Goal: Task Accomplishment & Management: Complete application form

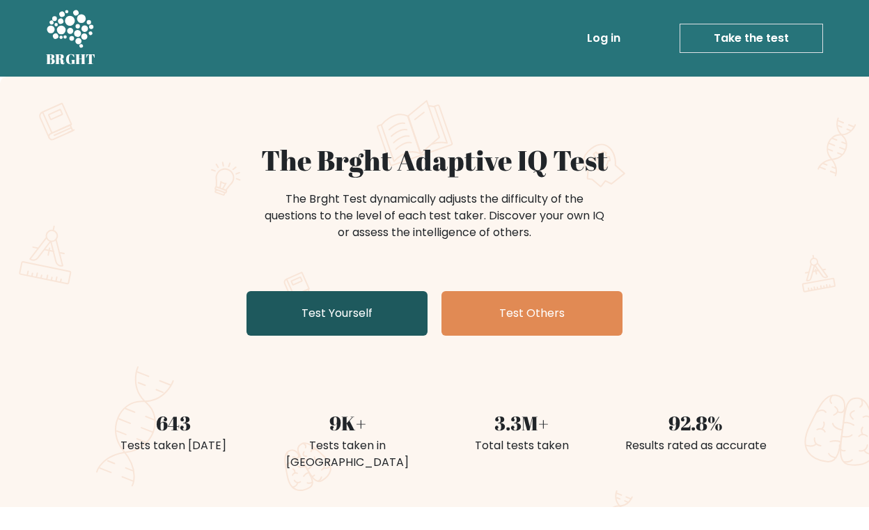
click at [343, 314] on link "Test Yourself" at bounding box center [337, 313] width 181 height 45
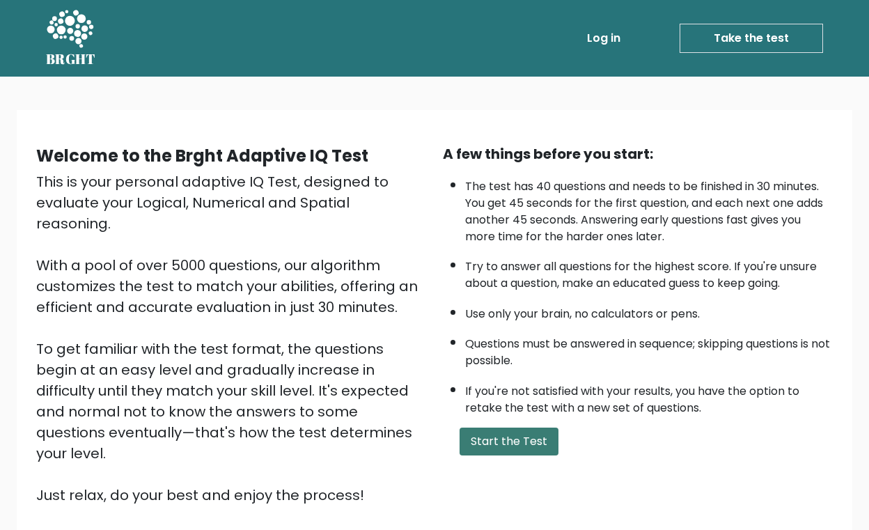
click at [518, 436] on button "Start the Test" at bounding box center [509, 442] width 99 height 28
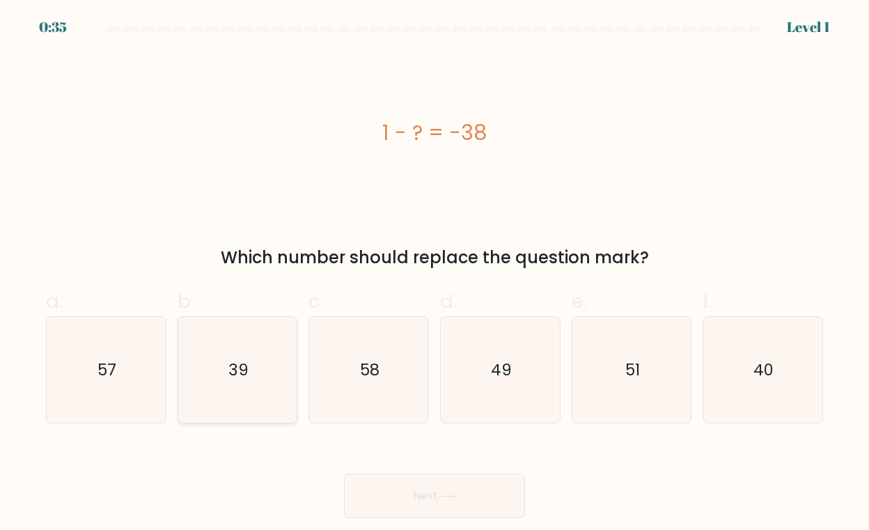
click at [240, 366] on text "39" at bounding box center [239, 370] width 20 height 22
click at [435, 274] on input "b. 39" at bounding box center [435, 269] width 1 height 9
radio input "true"
click at [433, 497] on button "Next" at bounding box center [434, 496] width 181 height 45
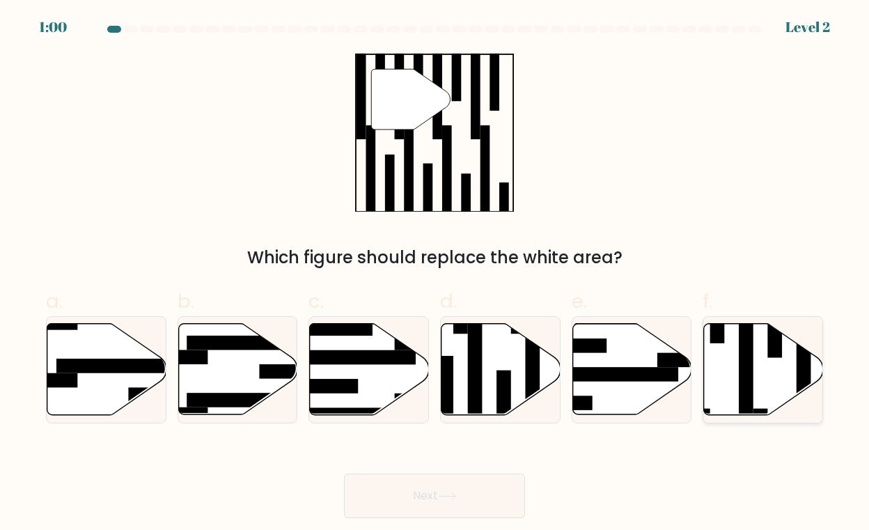
click at [786, 372] on icon at bounding box center [763, 369] width 119 height 91
click at [435, 274] on input "f." at bounding box center [435, 269] width 1 height 9
radio input "true"
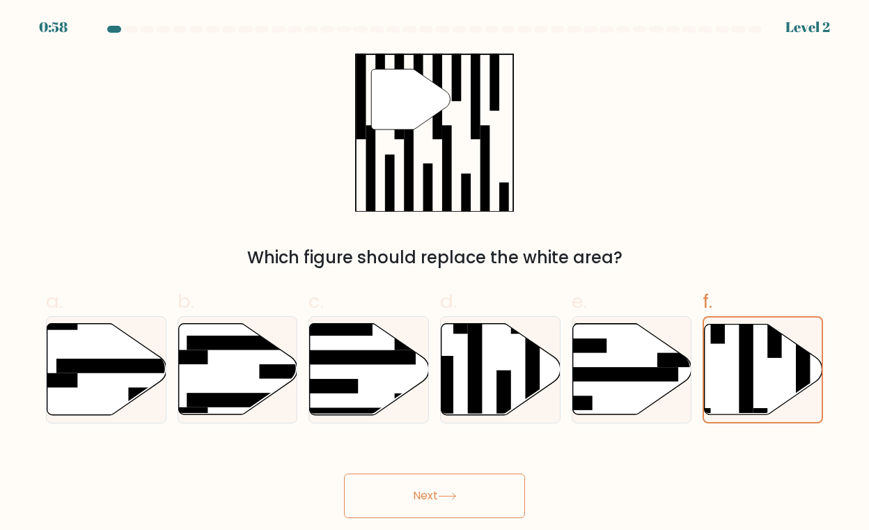
click at [449, 497] on icon at bounding box center [447, 497] width 19 height 8
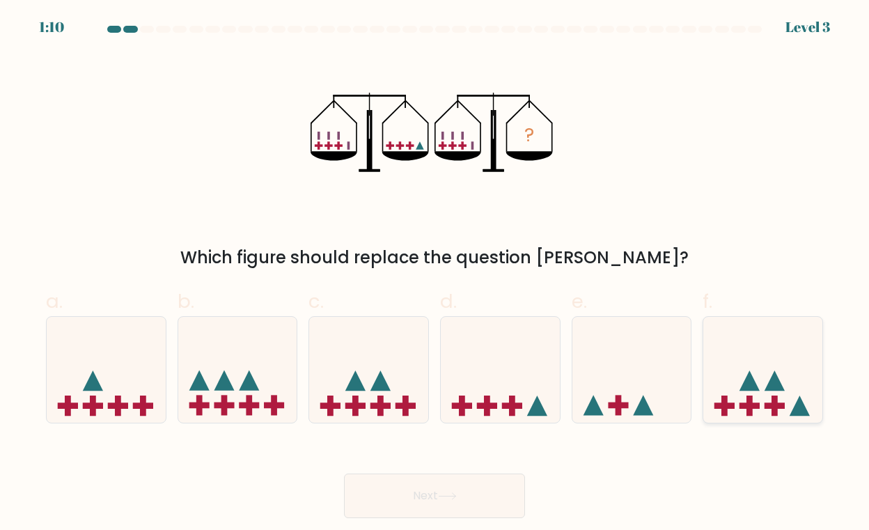
click at [759, 382] on icon at bounding box center [763, 369] width 119 height 98
click at [435, 274] on input "f." at bounding box center [435, 269] width 1 height 9
radio input "true"
click at [410, 495] on button "Next" at bounding box center [434, 496] width 181 height 45
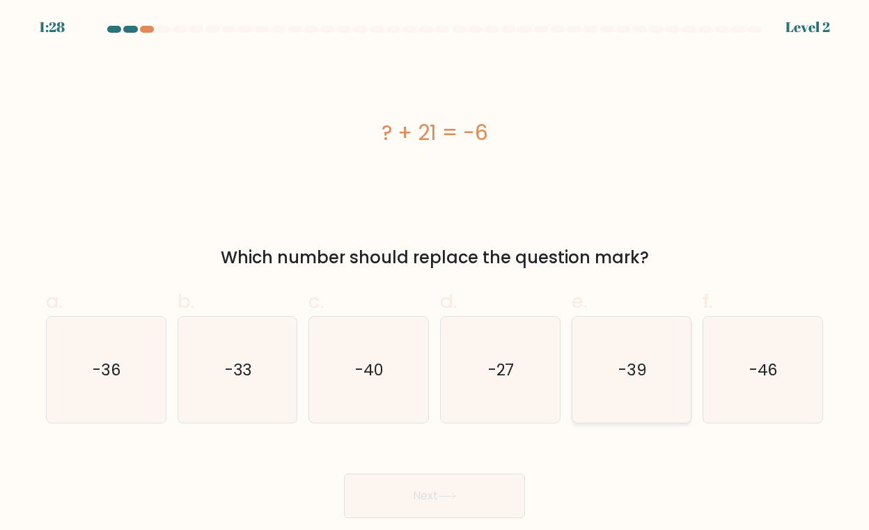
click at [645, 370] on text "-39" at bounding box center [633, 370] width 29 height 22
click at [435, 274] on input "e. -39" at bounding box center [435, 269] width 1 height 9
radio input "true"
click at [435, 492] on button "Next" at bounding box center [434, 496] width 181 height 45
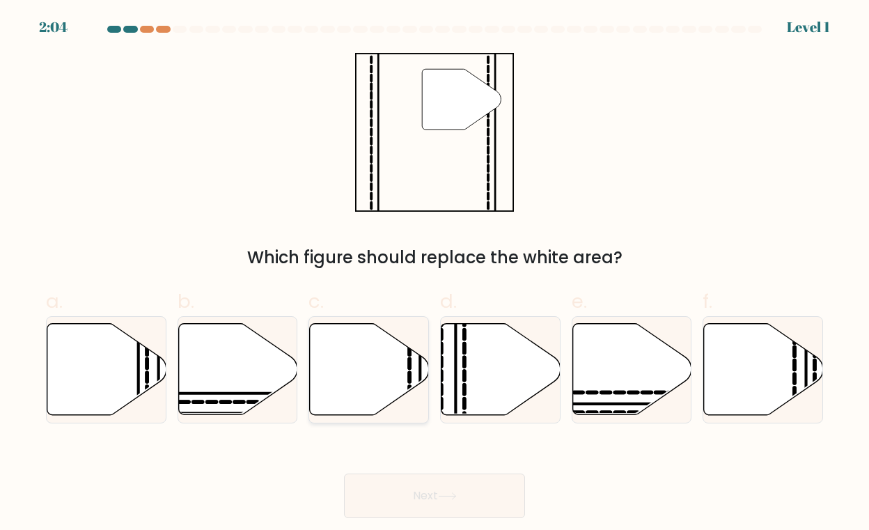
click at [358, 348] on icon at bounding box center [369, 369] width 119 height 91
click at [435, 274] on input "c." at bounding box center [435, 269] width 1 height 9
radio input "true"
click at [421, 499] on button "Next" at bounding box center [434, 496] width 181 height 45
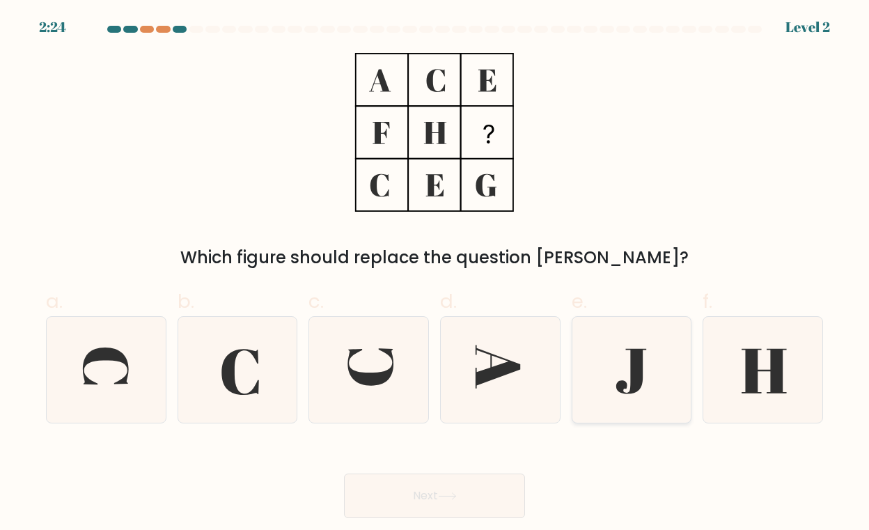
click at [615, 364] on icon at bounding box center [632, 370] width 107 height 107
click at [435, 274] on input "e." at bounding box center [435, 269] width 1 height 9
radio input "true"
click at [456, 502] on button "Next" at bounding box center [434, 496] width 181 height 45
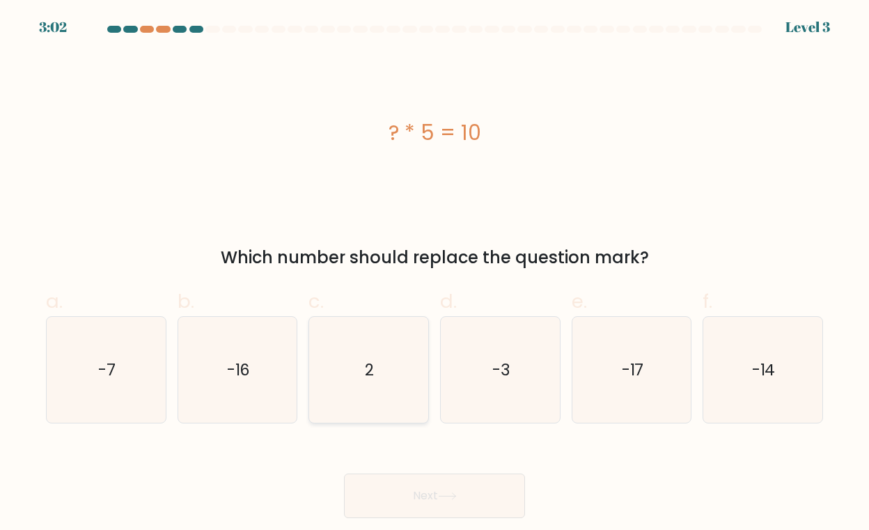
click at [388, 378] on icon "2" at bounding box center [369, 370] width 107 height 107
click at [435, 274] on input "c. 2" at bounding box center [435, 269] width 1 height 9
radio input "true"
click at [416, 497] on button "Next" at bounding box center [434, 496] width 181 height 45
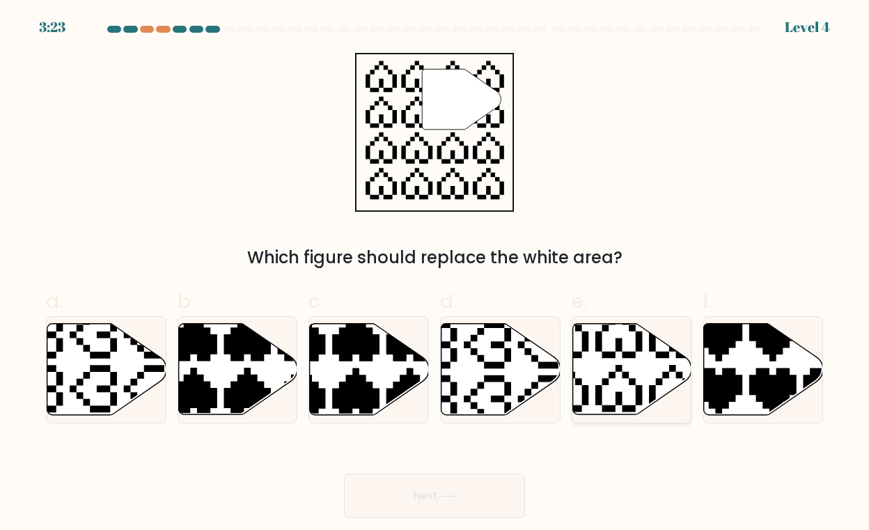
click at [635, 358] on icon at bounding box center [592, 415] width 209 height 209
click at [435, 274] on input "e." at bounding box center [435, 269] width 1 height 9
radio input "true"
click at [481, 493] on button "Next" at bounding box center [434, 496] width 181 height 45
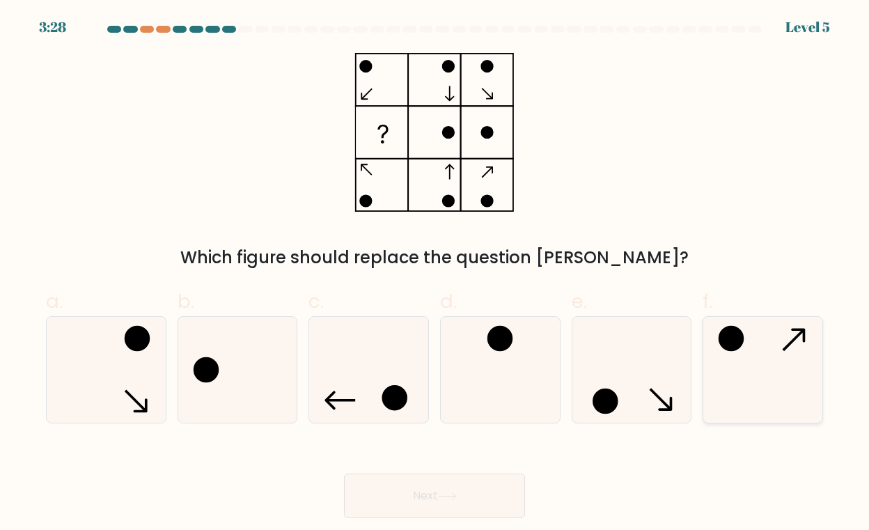
click at [769, 358] on icon at bounding box center [763, 370] width 107 height 107
click at [435, 274] on input "f." at bounding box center [435, 269] width 1 height 9
radio input "true"
click at [517, 369] on icon at bounding box center [500, 370] width 107 height 107
click at [435, 274] on input "d." at bounding box center [435, 269] width 1 height 9
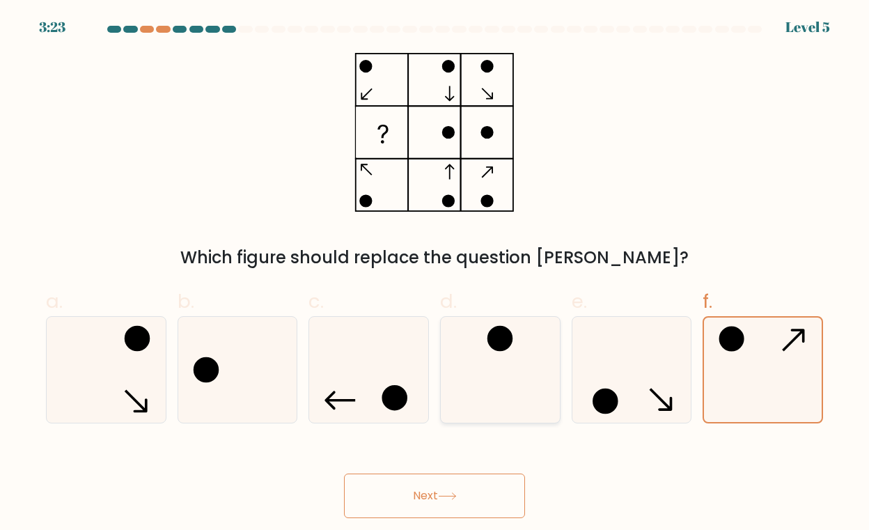
radio input "true"
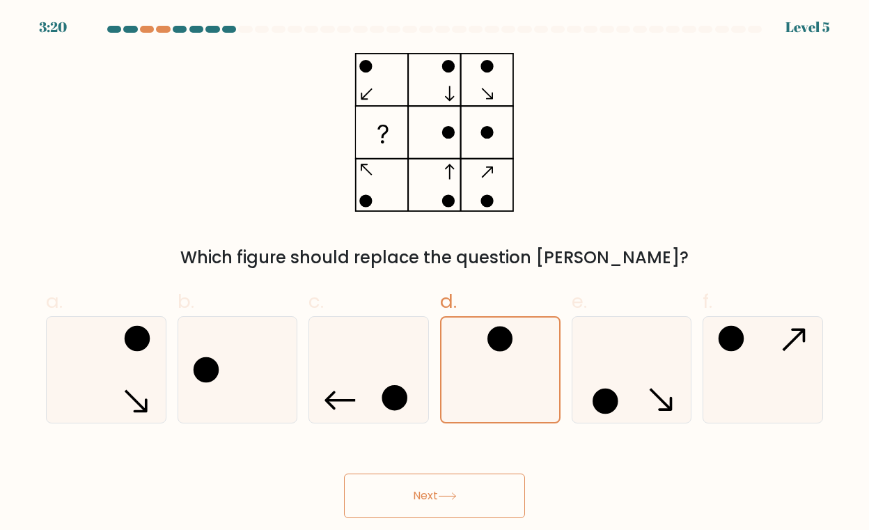
click at [435, 492] on button "Next" at bounding box center [434, 496] width 181 height 45
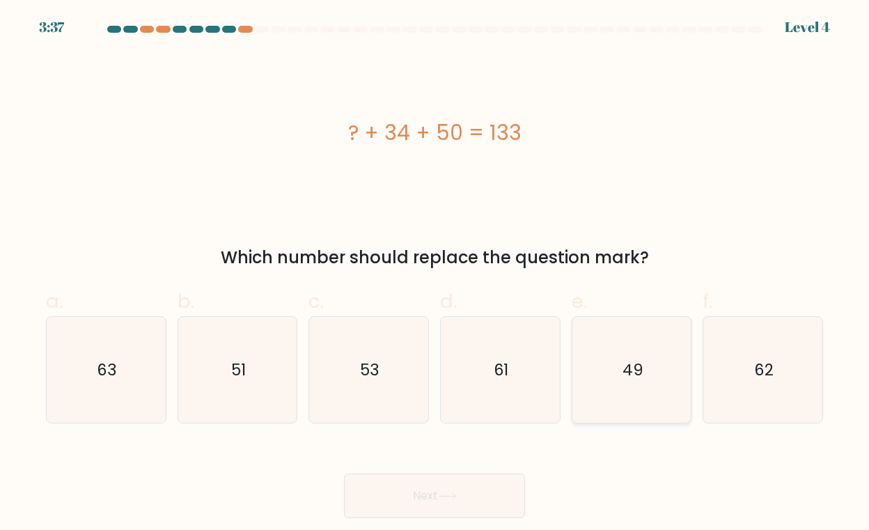
click at [631, 363] on text "49" at bounding box center [632, 370] width 21 height 22
click at [435, 274] on input "e. 49" at bounding box center [435, 269] width 1 height 9
radio input "true"
click at [452, 490] on button "Next" at bounding box center [434, 496] width 181 height 45
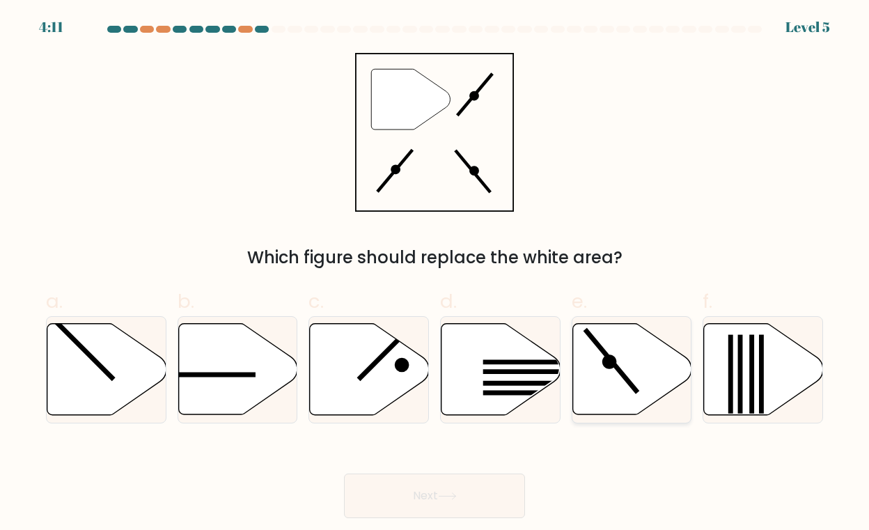
click at [608, 355] on line at bounding box center [611, 361] width 53 height 63
click at [435, 274] on input "e." at bounding box center [435, 269] width 1 height 9
radio input "true"
click at [417, 506] on button "Next" at bounding box center [434, 496] width 181 height 45
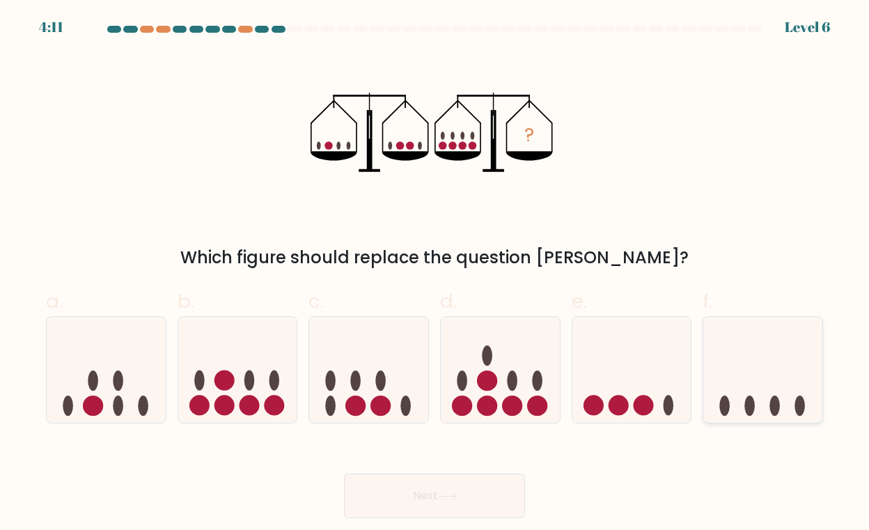
click at [752, 389] on icon at bounding box center [763, 369] width 119 height 98
click at [435, 274] on input "f." at bounding box center [435, 269] width 1 height 9
radio input "true"
click at [442, 501] on button "Next" at bounding box center [434, 496] width 181 height 45
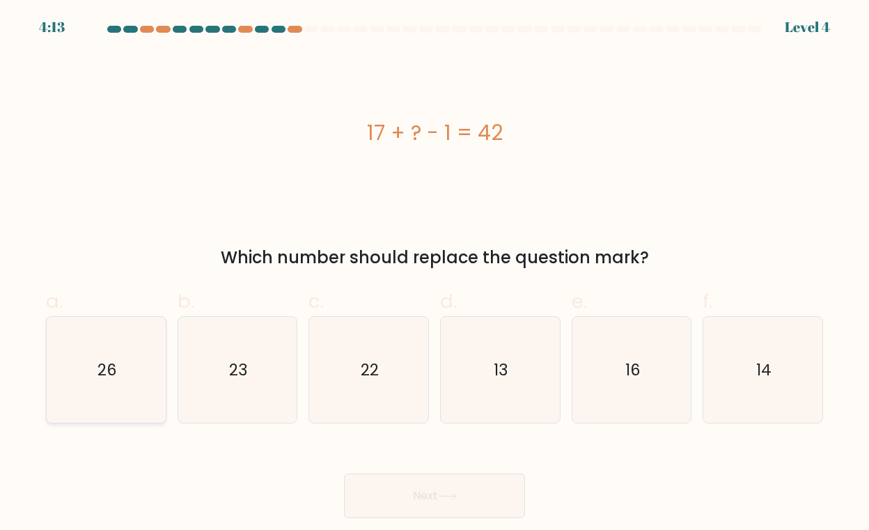
click at [150, 371] on icon "26" at bounding box center [106, 370] width 107 height 107
click at [435, 274] on input "a. 26" at bounding box center [435, 269] width 1 height 9
radio input "true"
click at [412, 489] on button "Next" at bounding box center [434, 496] width 181 height 45
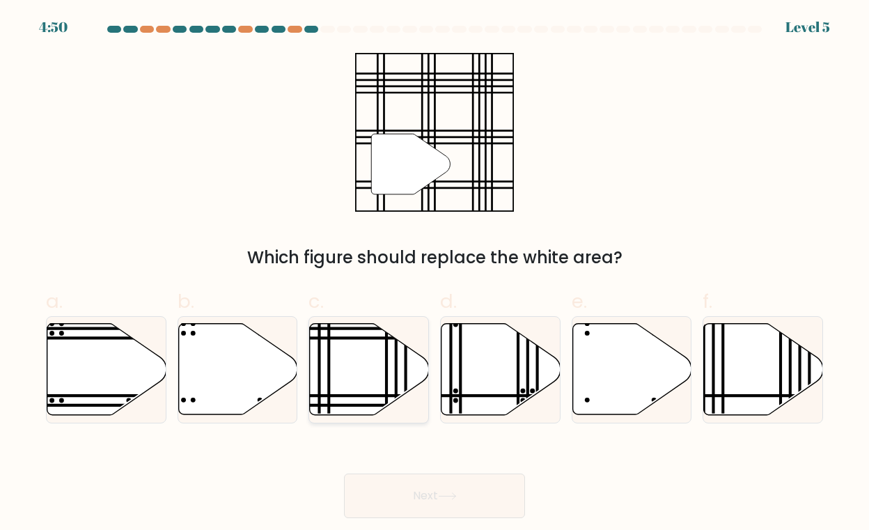
click at [369, 369] on icon at bounding box center [369, 369] width 119 height 91
click at [435, 274] on input "c." at bounding box center [435, 269] width 1 height 9
radio input "true"
click at [428, 518] on button "Next" at bounding box center [434, 496] width 181 height 45
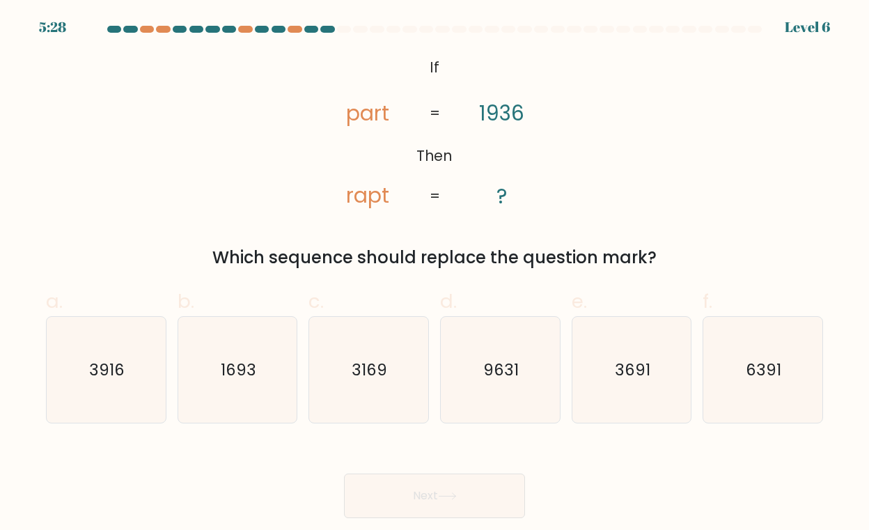
click at [428, 507] on button "Next" at bounding box center [434, 496] width 181 height 45
click at [108, 362] on text "3916" at bounding box center [107, 370] width 36 height 22
click at [435, 274] on input "a. 3916" at bounding box center [435, 269] width 1 height 9
radio input "true"
click at [422, 492] on button "Next" at bounding box center [434, 496] width 181 height 45
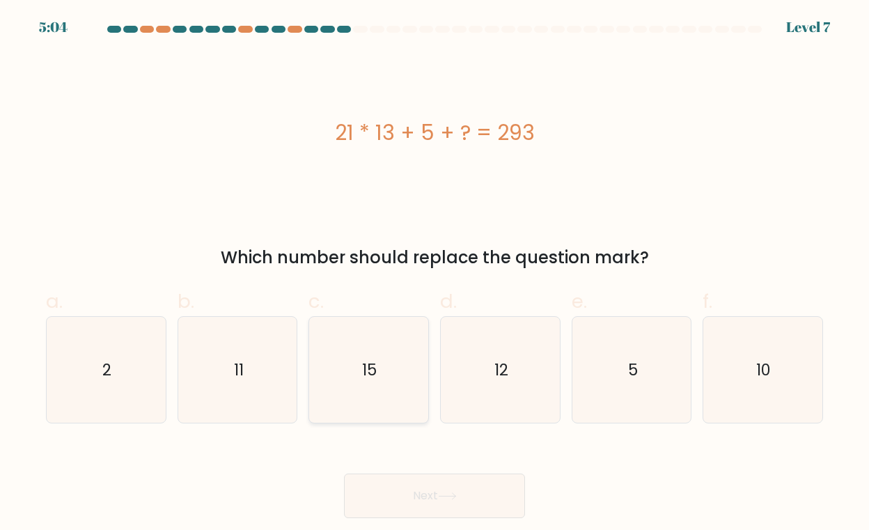
click at [362, 374] on icon "15" at bounding box center [369, 370] width 107 height 107
click at [435, 274] on input "c. 15" at bounding box center [435, 269] width 1 height 9
radio input "true"
click at [444, 502] on button "Next" at bounding box center [434, 496] width 181 height 45
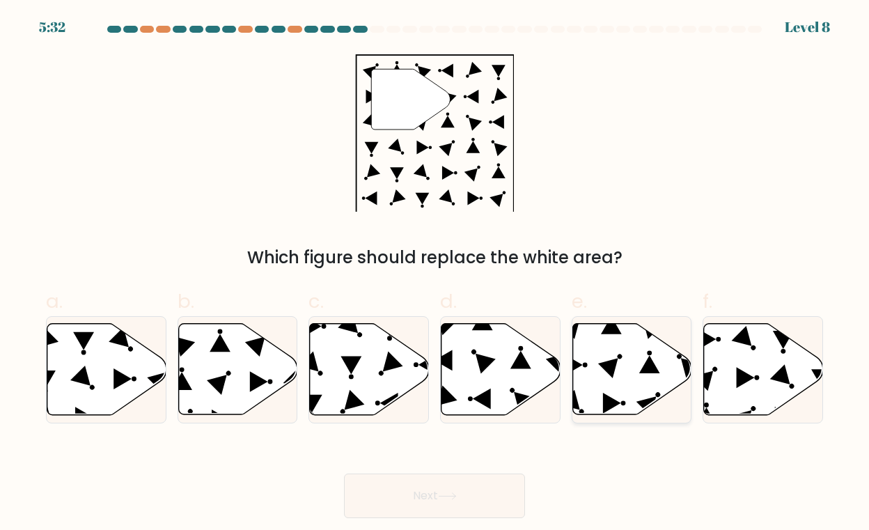
click at [619, 357] on circle at bounding box center [620, 356] width 7 height 7
click at [435, 274] on input "e." at bounding box center [435, 269] width 1 height 9
radio input "true"
click at [437, 497] on button "Next" at bounding box center [434, 496] width 181 height 45
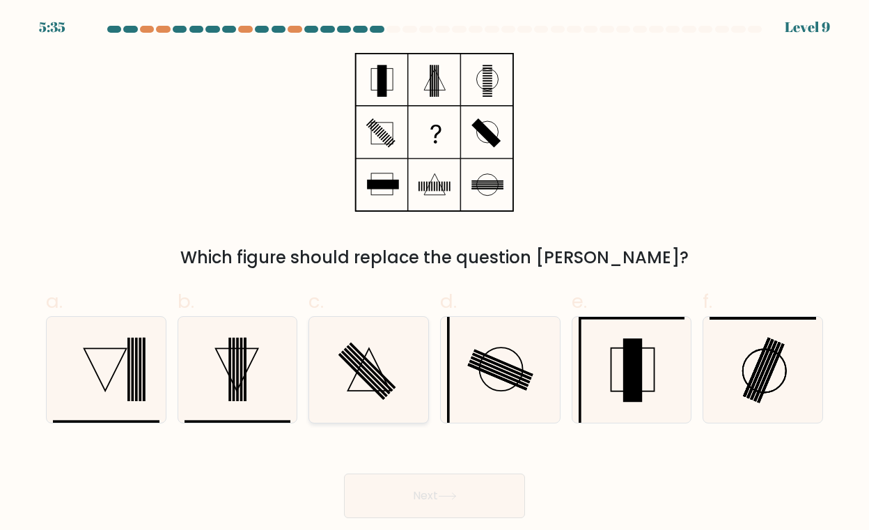
click at [372, 362] on icon at bounding box center [369, 370] width 107 height 107
click at [435, 274] on input "c." at bounding box center [435, 269] width 1 height 9
radio input "true"
click at [450, 495] on icon at bounding box center [447, 497] width 19 height 8
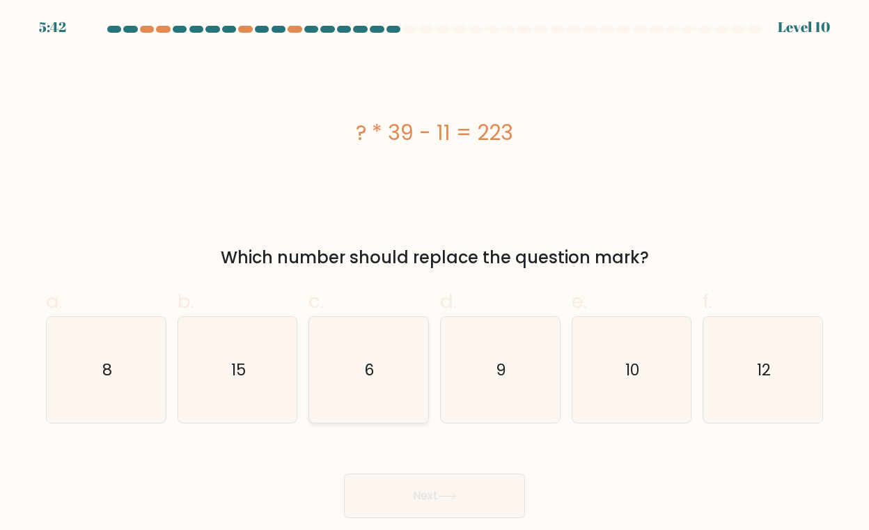
click at [353, 384] on icon "6" at bounding box center [369, 370] width 107 height 107
click at [435, 274] on input "c. 6" at bounding box center [435, 269] width 1 height 9
radio input "true"
click at [449, 516] on button "Next" at bounding box center [434, 496] width 181 height 45
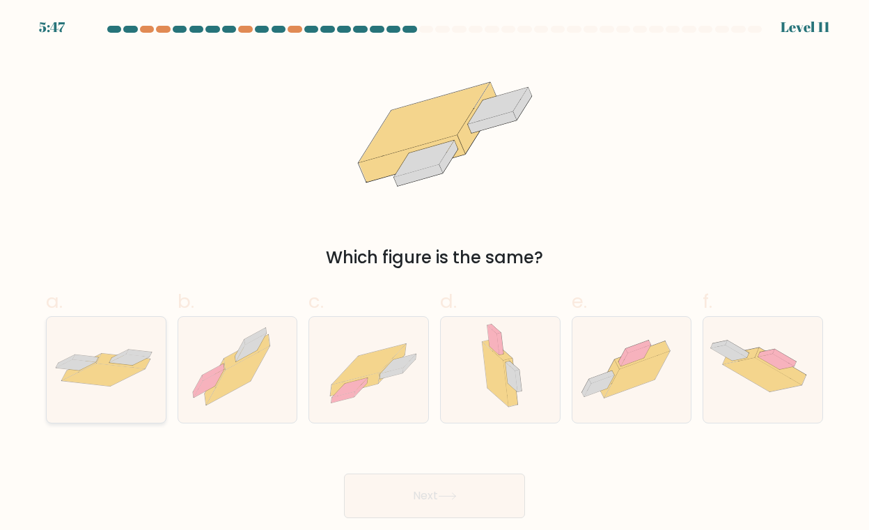
click at [119, 368] on icon at bounding box center [103, 375] width 83 height 23
click at [435, 274] on input "a." at bounding box center [435, 269] width 1 height 9
radio input "true"
click at [432, 489] on button "Next" at bounding box center [434, 496] width 181 height 45
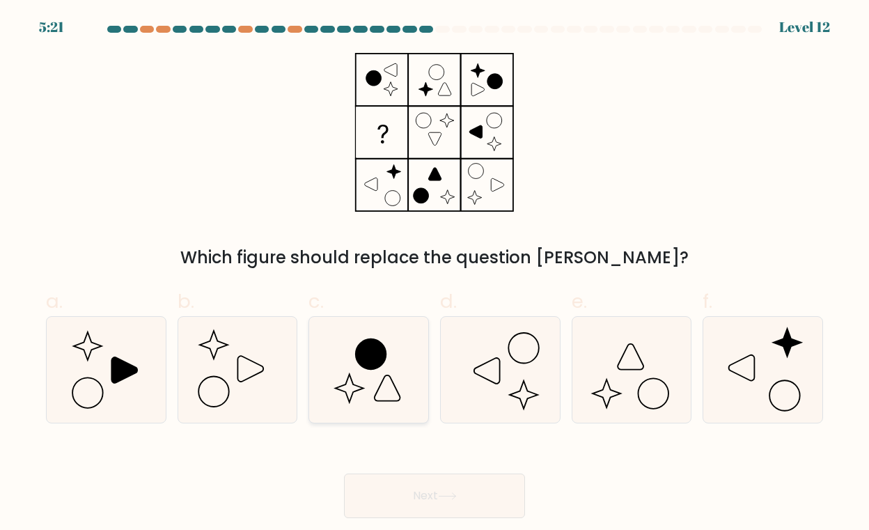
click at [381, 371] on icon at bounding box center [369, 370] width 107 height 107
click at [435, 274] on input "c." at bounding box center [435, 269] width 1 height 9
radio input "true"
click at [434, 497] on button "Next" at bounding box center [434, 496] width 181 height 45
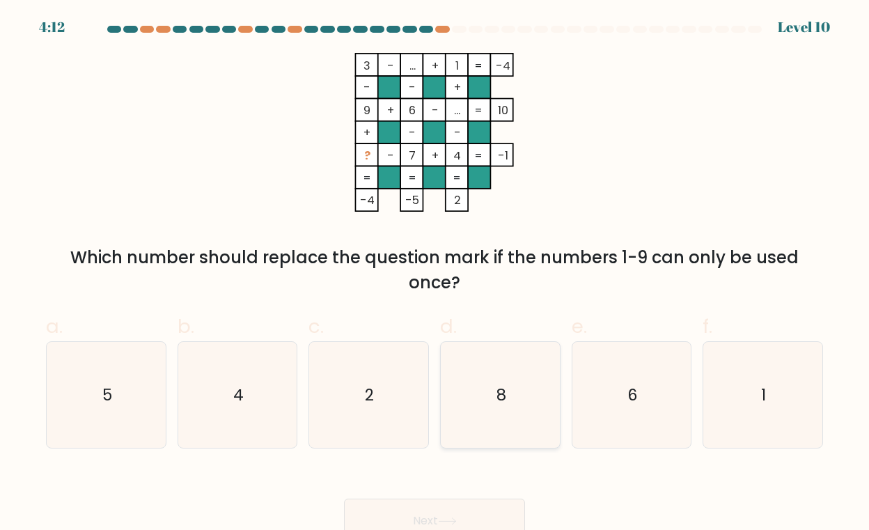
scroll to position [13, 0]
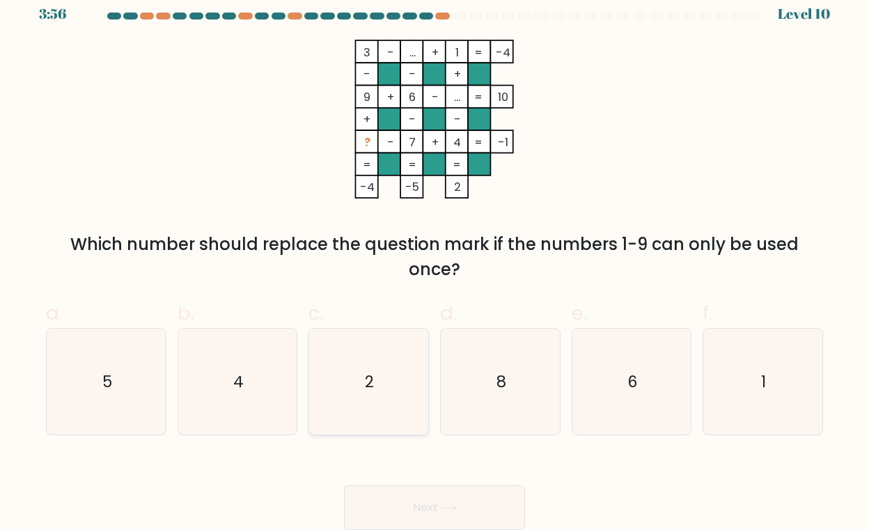
click at [371, 387] on text "2" at bounding box center [370, 382] width 9 height 22
click at [435, 261] on input "c. 2" at bounding box center [435, 256] width 1 height 9
radio input "true"
click at [449, 495] on button "Next" at bounding box center [434, 508] width 181 height 45
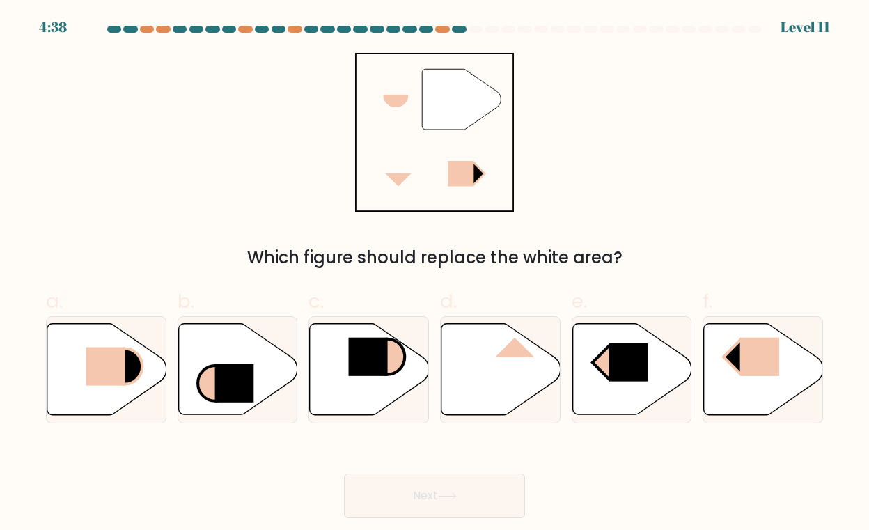
scroll to position [0, 0]
click at [98, 364] on rect at bounding box center [105, 367] width 39 height 38
click at [435, 274] on input "a." at bounding box center [435, 269] width 1 height 9
radio input "true"
click at [456, 498] on icon at bounding box center [447, 497] width 19 height 8
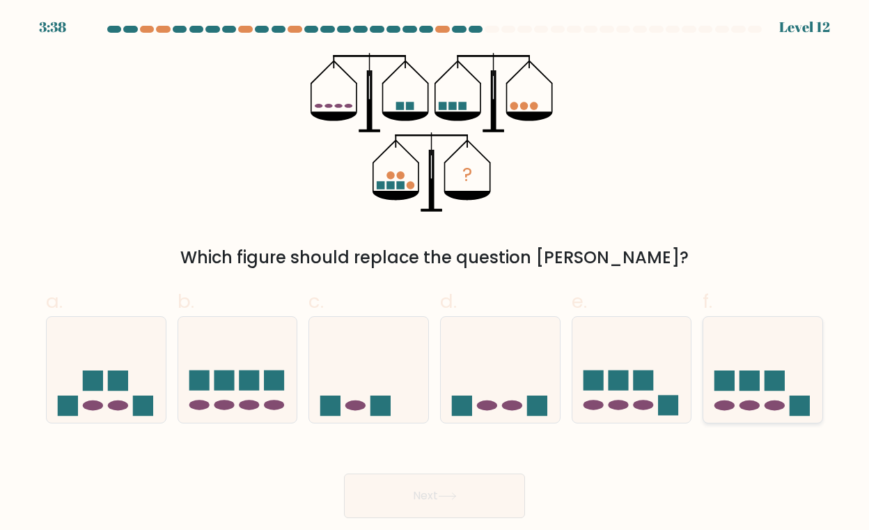
click at [773, 390] on rect at bounding box center [775, 381] width 20 height 20
click at [435, 274] on input "f." at bounding box center [435, 269] width 1 height 9
radio input "true"
click at [467, 490] on button "Next" at bounding box center [434, 496] width 181 height 45
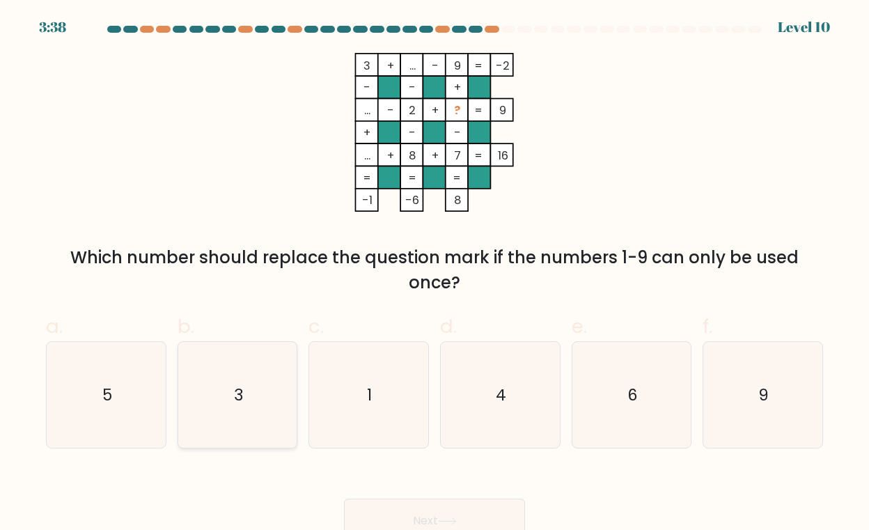
scroll to position [13, 0]
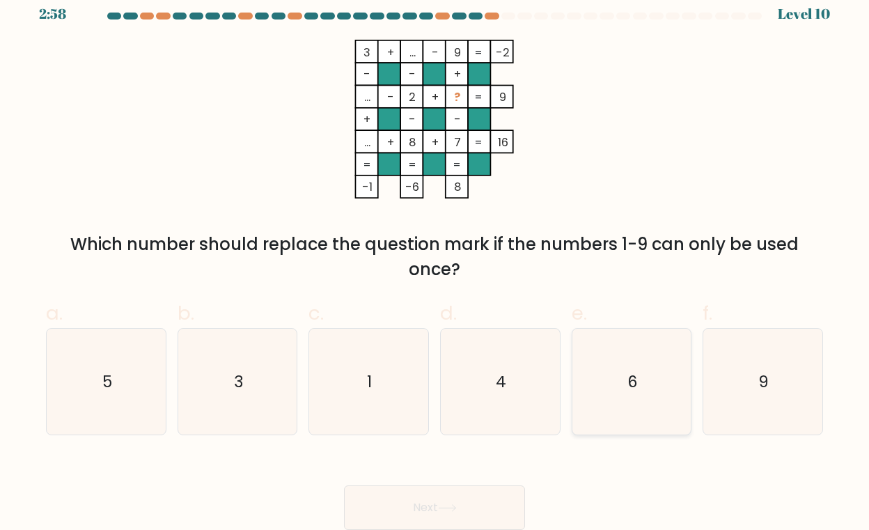
click at [646, 391] on icon "6" at bounding box center [632, 382] width 107 height 107
click at [435, 261] on input "e. 6" at bounding box center [435, 256] width 1 height 9
radio input "true"
click at [456, 509] on icon at bounding box center [447, 508] width 17 height 6
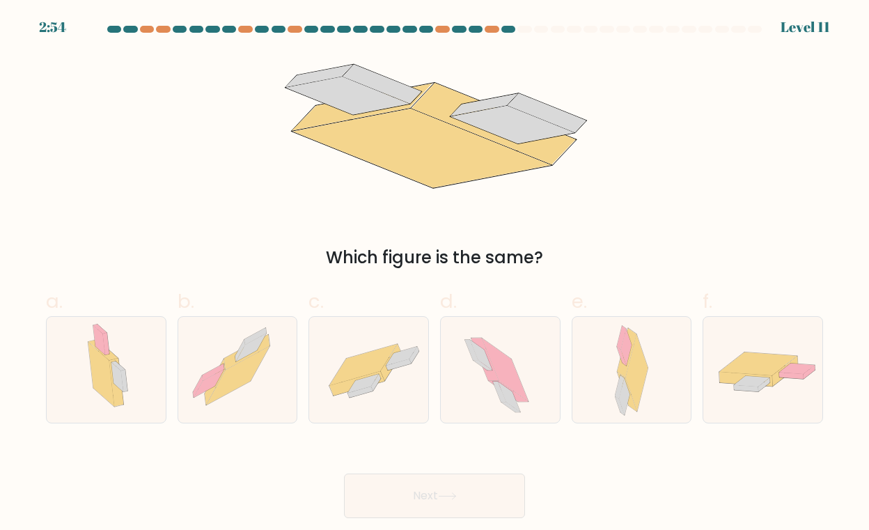
scroll to position [0, 0]
click at [387, 359] on icon at bounding box center [364, 364] width 68 height 41
click at [435, 274] on input "c." at bounding box center [435, 269] width 1 height 9
radio input "true"
click at [439, 497] on button "Next" at bounding box center [434, 496] width 181 height 45
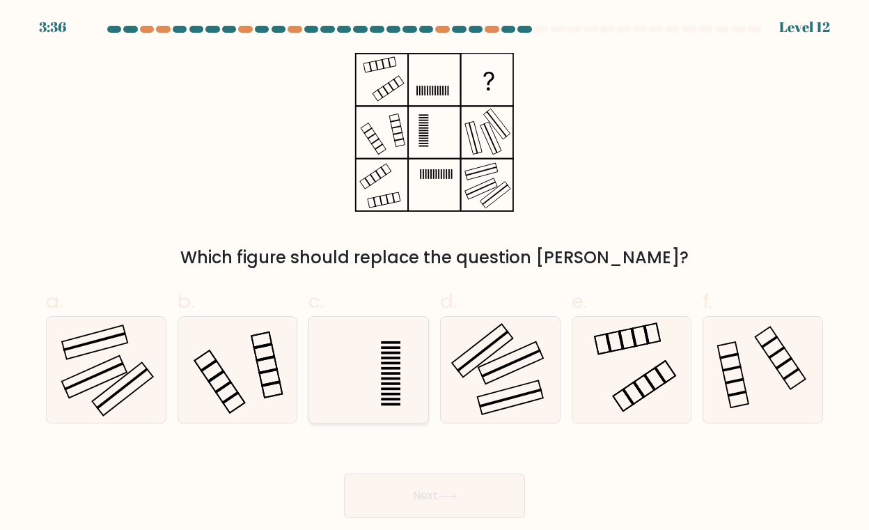
click at [381, 356] on icon at bounding box center [369, 370] width 107 height 107
click at [435, 274] on input "c." at bounding box center [435, 269] width 1 height 9
radio input "true"
click at [421, 493] on button "Next" at bounding box center [434, 496] width 181 height 45
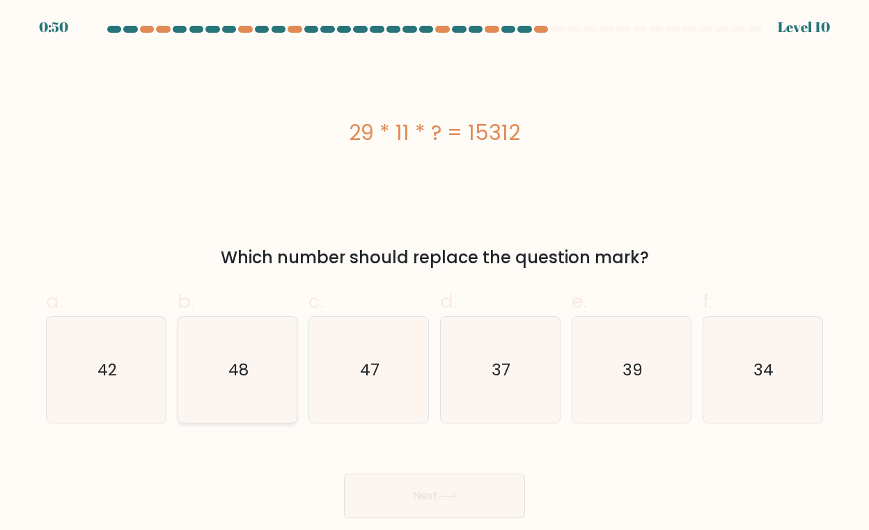
click at [242, 356] on icon "48" at bounding box center [238, 370] width 107 height 107
click at [435, 274] on input "b. 48" at bounding box center [435, 269] width 1 height 9
radio input "true"
click at [431, 495] on button "Next" at bounding box center [434, 496] width 181 height 45
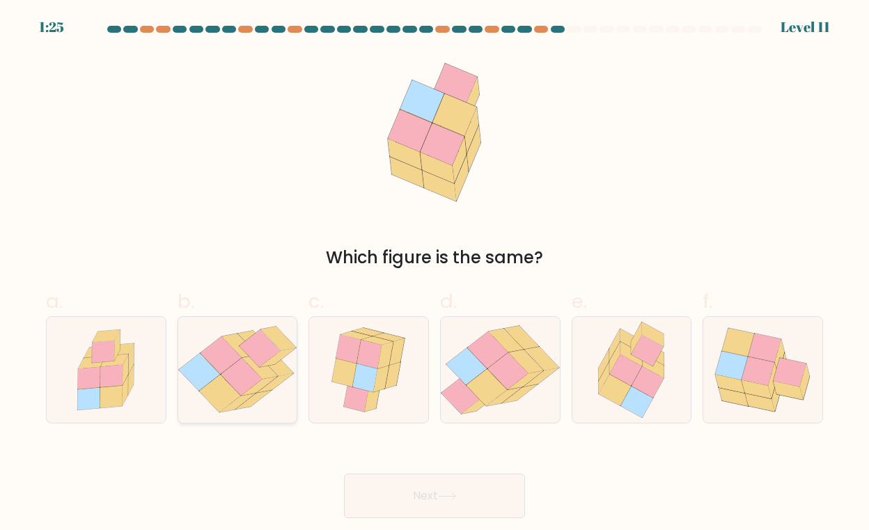
click at [231, 370] on icon at bounding box center [241, 378] width 41 height 38
click at [435, 274] on input "b." at bounding box center [435, 269] width 1 height 9
radio input "true"
click at [448, 495] on icon at bounding box center [447, 497] width 19 height 8
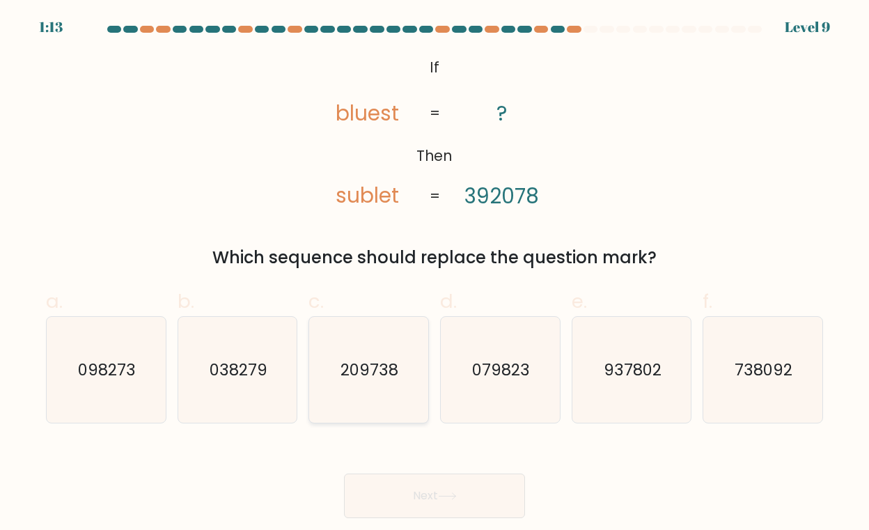
click at [382, 367] on text "209738" at bounding box center [370, 370] width 58 height 22
click at [435, 274] on input "c. 209738" at bounding box center [435, 269] width 1 height 9
radio input "true"
click at [423, 497] on button "Next" at bounding box center [434, 496] width 181 height 45
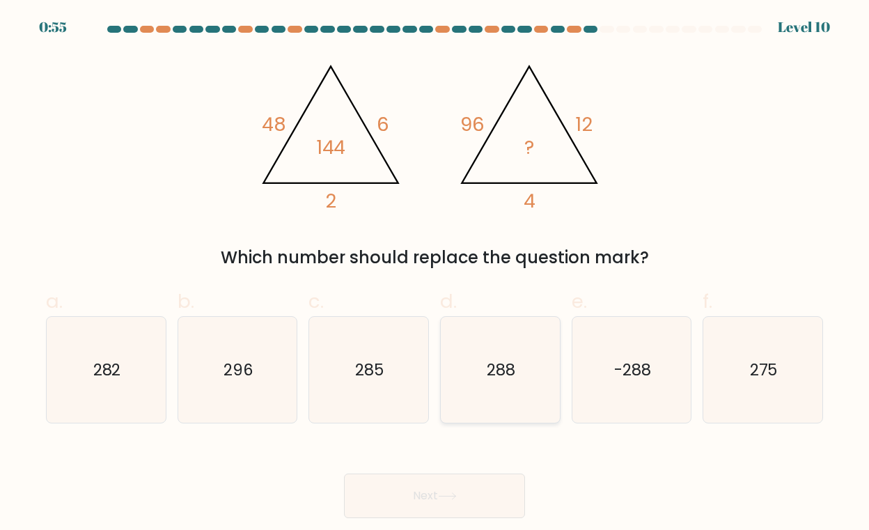
click at [508, 380] on icon "288" at bounding box center [500, 370] width 107 height 107
click at [435, 274] on input "d. 288" at bounding box center [435, 269] width 1 height 9
radio input "true"
click at [446, 490] on button "Next" at bounding box center [434, 496] width 181 height 45
click at [434, 493] on button "Next" at bounding box center [434, 496] width 181 height 45
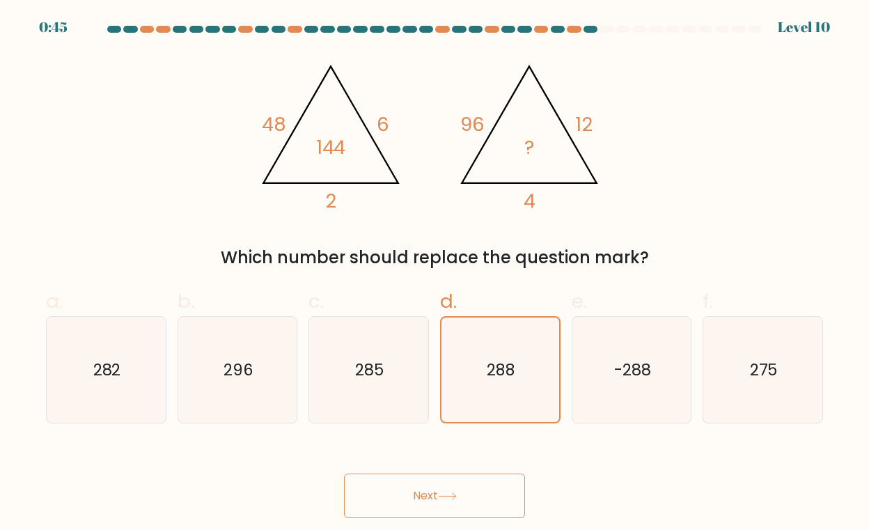
click at [421, 492] on button "Next" at bounding box center [434, 496] width 181 height 45
click at [614, 372] on text "-288" at bounding box center [632, 370] width 37 height 22
click at [435, 274] on input "e. -288" at bounding box center [435, 269] width 1 height 9
radio input "true"
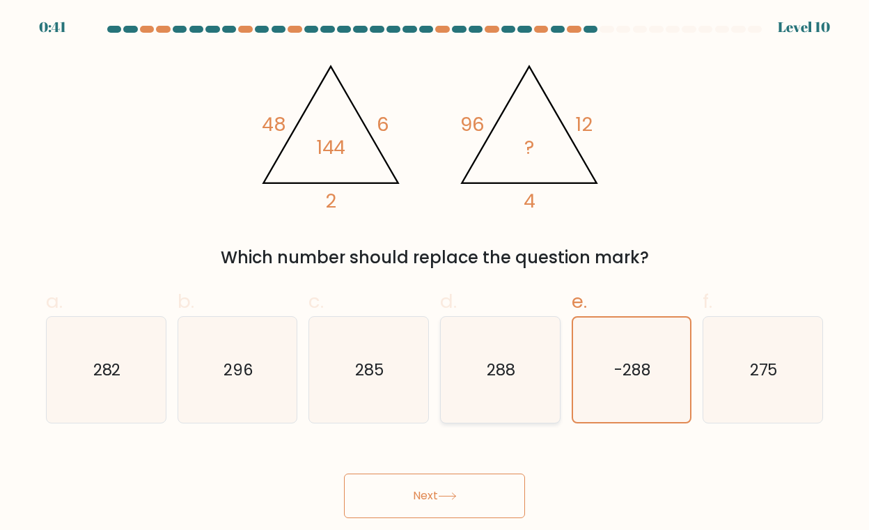
click at [512, 353] on icon "288" at bounding box center [500, 370] width 107 height 107
click at [435, 274] on input "d. 288" at bounding box center [435, 269] width 1 height 9
radio input "true"
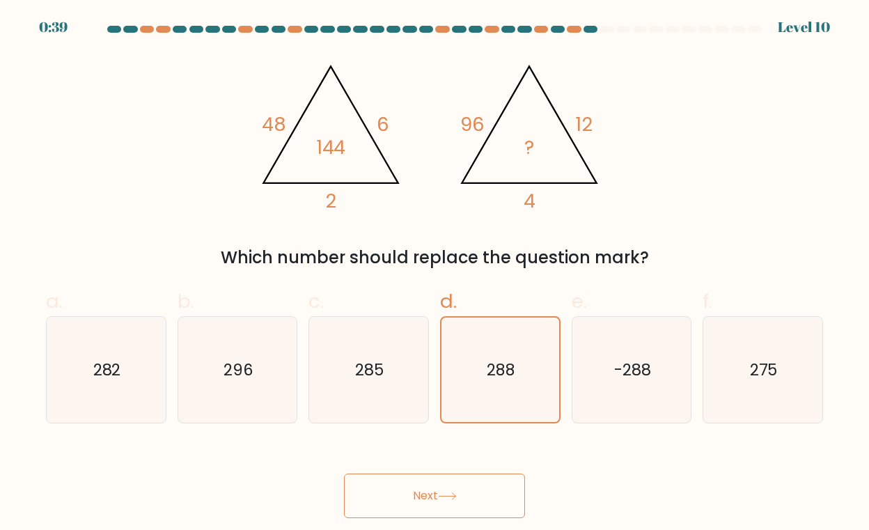
click at [454, 489] on button "Next" at bounding box center [434, 496] width 181 height 45
click at [412, 511] on button "Next" at bounding box center [434, 496] width 181 height 45
click at [394, 493] on button "Next" at bounding box center [434, 496] width 181 height 45
click at [648, 334] on icon "-288" at bounding box center [632, 370] width 107 height 107
click at [435, 274] on input "e. -288" at bounding box center [435, 269] width 1 height 9
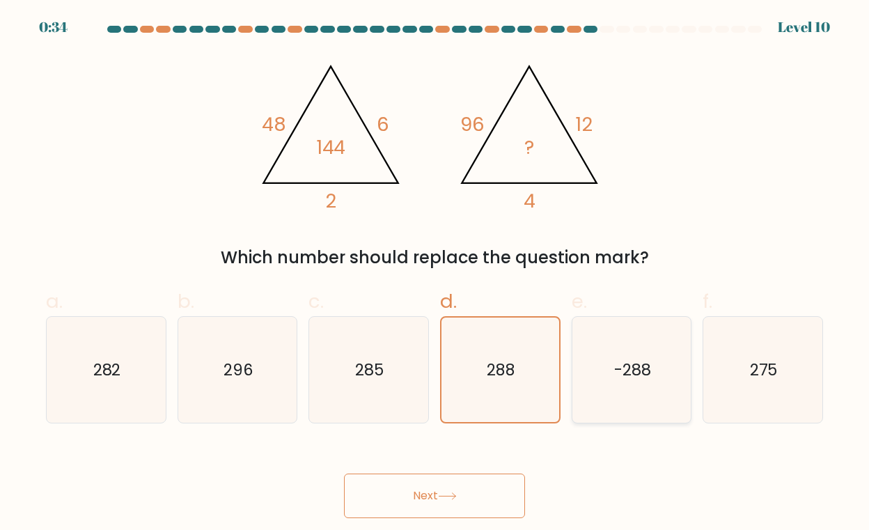
radio input "true"
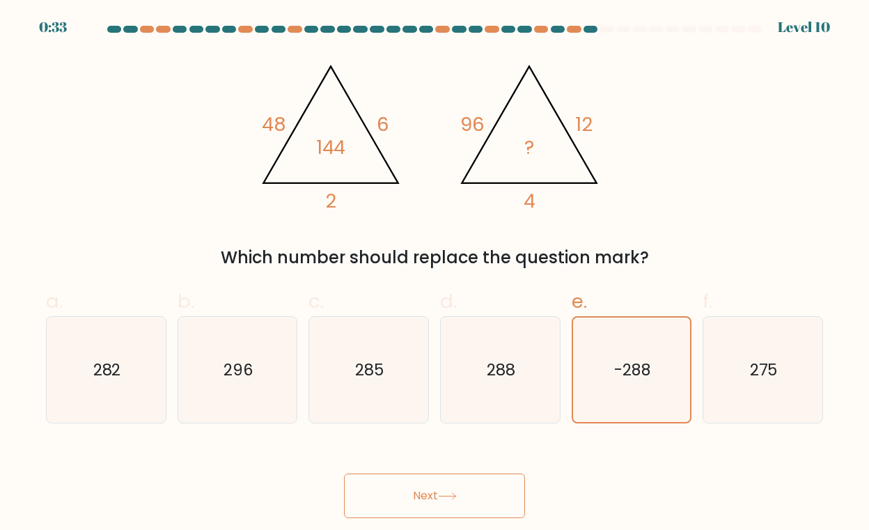
click at [443, 492] on button "Next" at bounding box center [434, 496] width 181 height 45
click at [497, 359] on text "288" at bounding box center [501, 370] width 29 height 22
click at [435, 274] on input "d. 288" at bounding box center [435, 269] width 1 height 9
radio input "true"
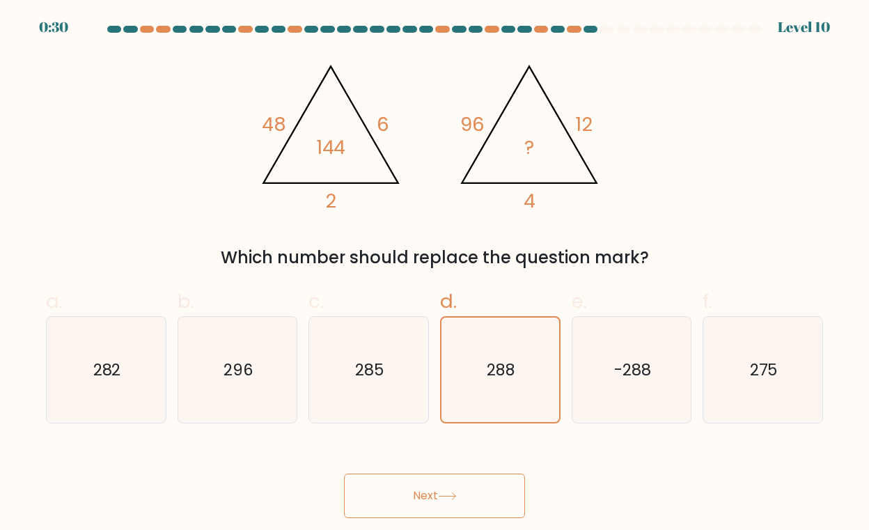
click at [451, 507] on button "Next" at bounding box center [434, 496] width 181 height 45
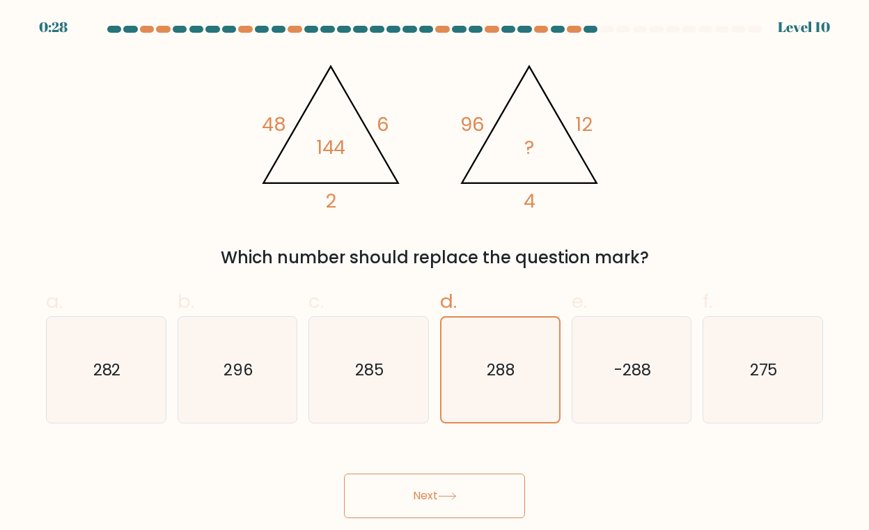
click at [451, 507] on button "Next" at bounding box center [434, 496] width 181 height 45
click at [412, 483] on button "Next" at bounding box center [434, 496] width 181 height 45
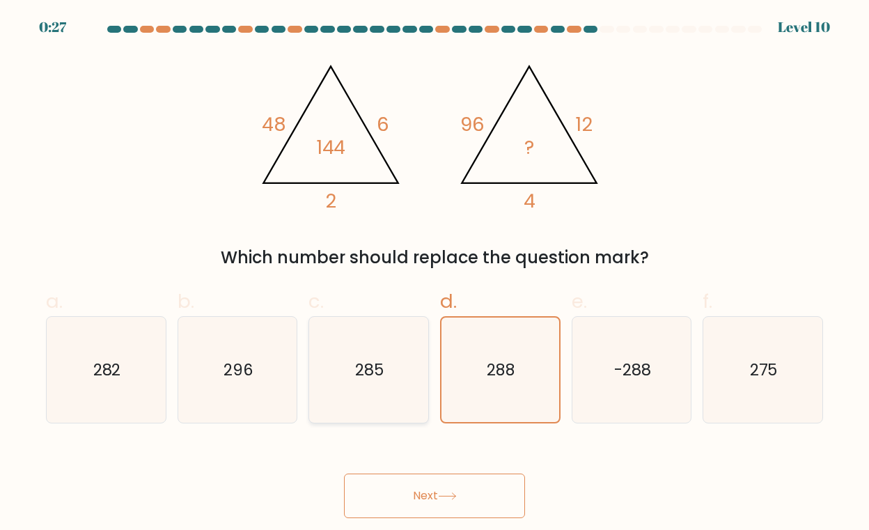
click at [371, 373] on text "285" at bounding box center [370, 370] width 29 height 22
click at [435, 274] on input "c. 285" at bounding box center [435, 269] width 1 height 9
radio input "true"
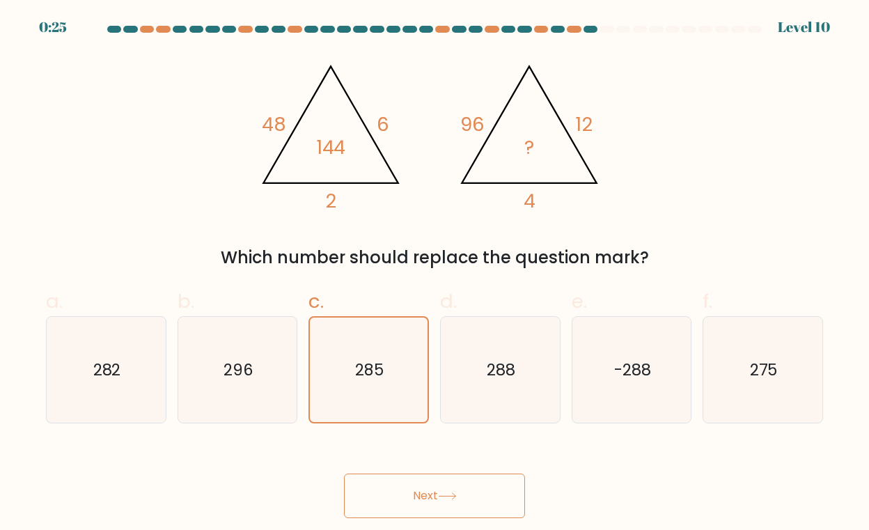
click at [413, 494] on button "Next" at bounding box center [434, 496] width 181 height 45
click at [490, 352] on icon "288" at bounding box center [500, 370] width 107 height 107
click at [435, 274] on input "d. 288" at bounding box center [435, 269] width 1 height 9
radio input "true"
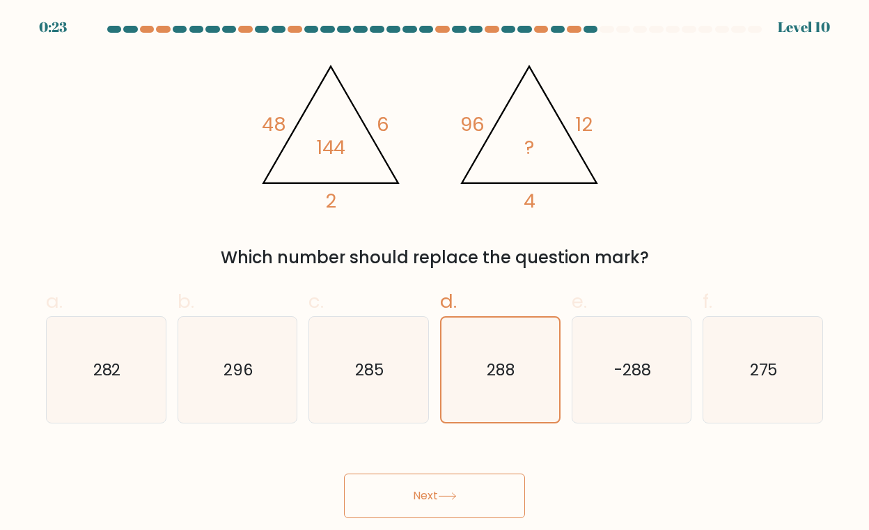
click at [470, 493] on button "Next" at bounding box center [434, 496] width 181 height 45
click at [643, 378] on text "-288" at bounding box center [632, 370] width 37 height 22
click at [435, 274] on input "e. -288" at bounding box center [435, 269] width 1 height 9
radio input "true"
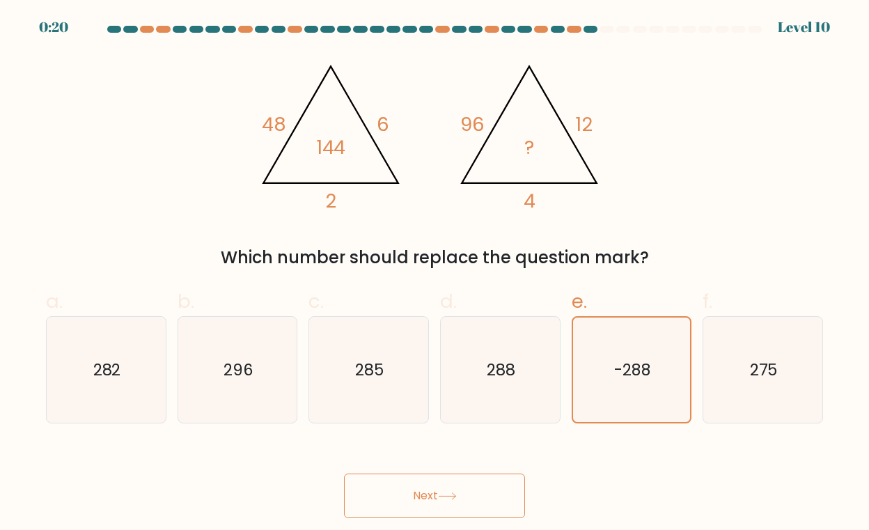
click at [433, 503] on button "Next" at bounding box center [434, 496] width 181 height 45
click at [744, 376] on icon "275" at bounding box center [763, 370] width 107 height 107
click at [435, 274] on input "f. 275" at bounding box center [435, 269] width 1 height 9
radio input "true"
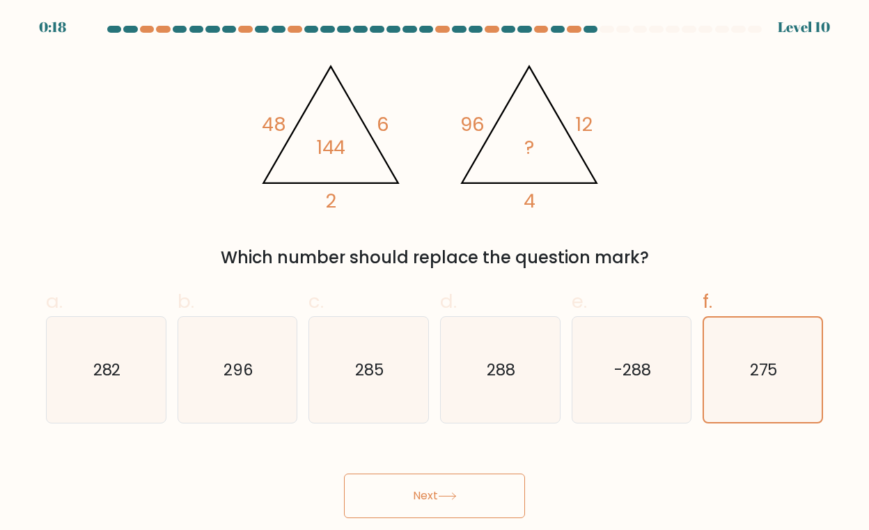
click at [431, 497] on button "Next" at bounding box center [434, 496] width 181 height 45
click at [252, 368] on text "296" at bounding box center [239, 370] width 30 height 22
click at [435, 274] on input "b. 296" at bounding box center [435, 269] width 1 height 9
radio input "true"
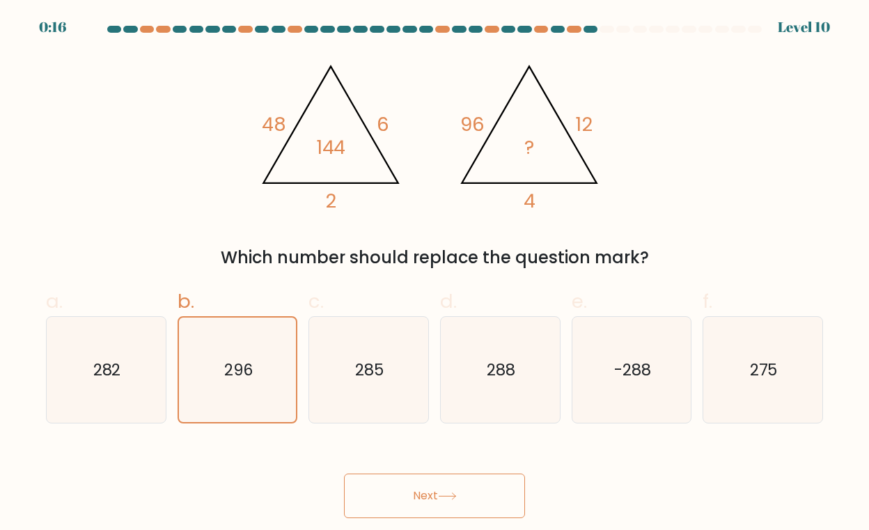
click at [406, 495] on button "Next" at bounding box center [434, 496] width 181 height 45
click at [90, 334] on icon "282" at bounding box center [106, 370] width 107 height 107
click at [435, 274] on input "a. 282" at bounding box center [435, 269] width 1 height 9
radio input "true"
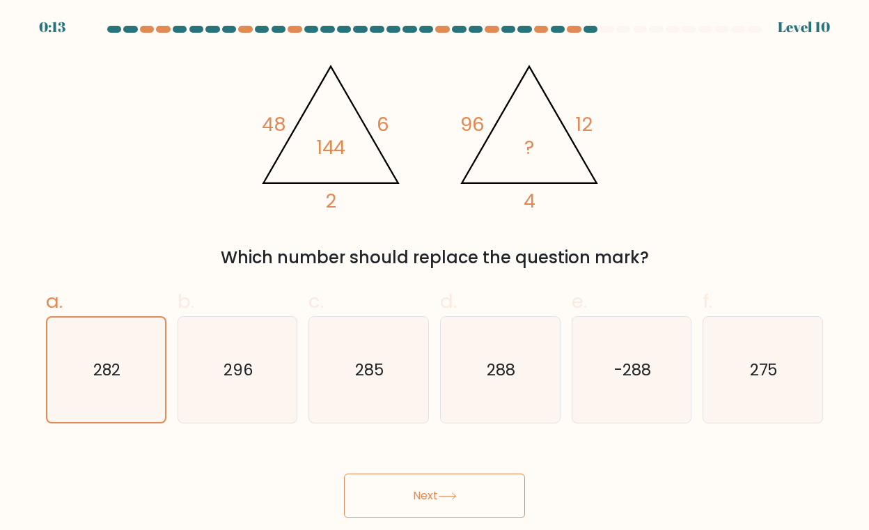
click at [439, 501] on button "Next" at bounding box center [434, 496] width 181 height 45
click at [506, 374] on text "288" at bounding box center [501, 370] width 29 height 22
click at [435, 274] on input "d. 288" at bounding box center [435, 269] width 1 height 9
radio input "true"
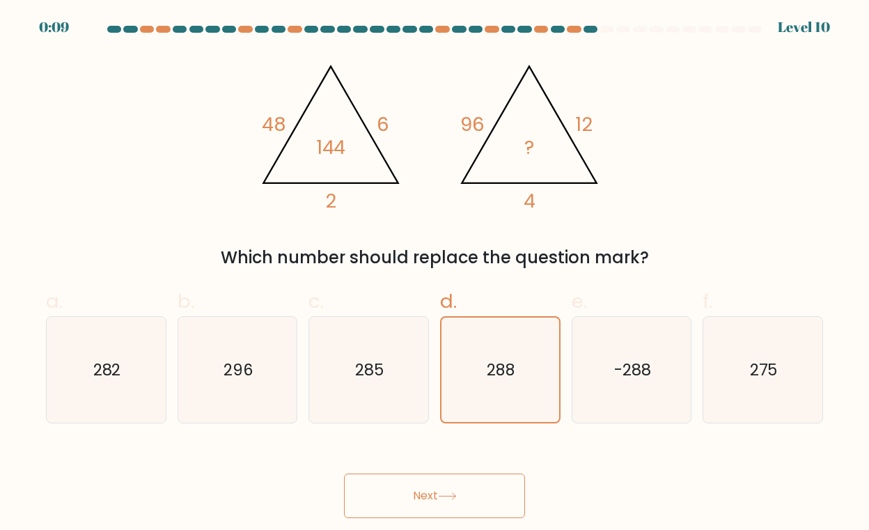
click at [457, 493] on icon at bounding box center [447, 497] width 19 height 8
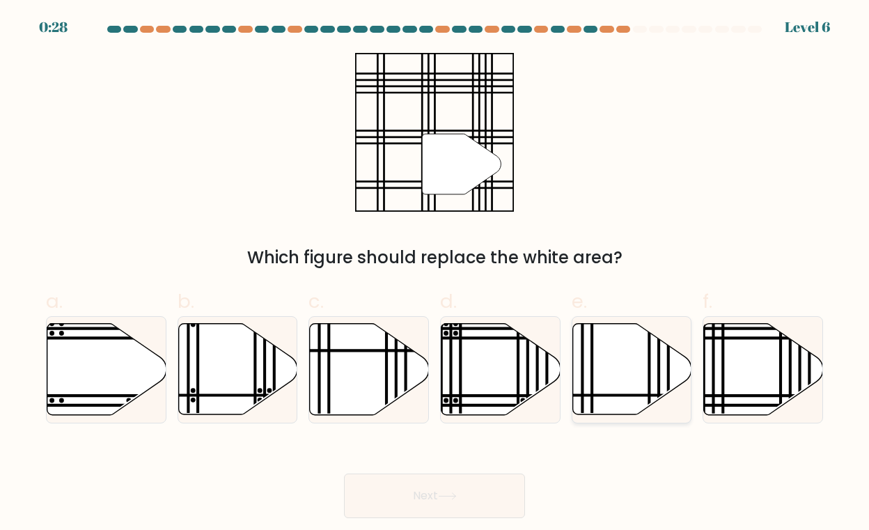
click at [637, 363] on icon at bounding box center [632, 369] width 119 height 91
click at [435, 274] on input "e." at bounding box center [435, 269] width 1 height 9
radio input "true"
click at [441, 494] on button "Next" at bounding box center [434, 496] width 181 height 45
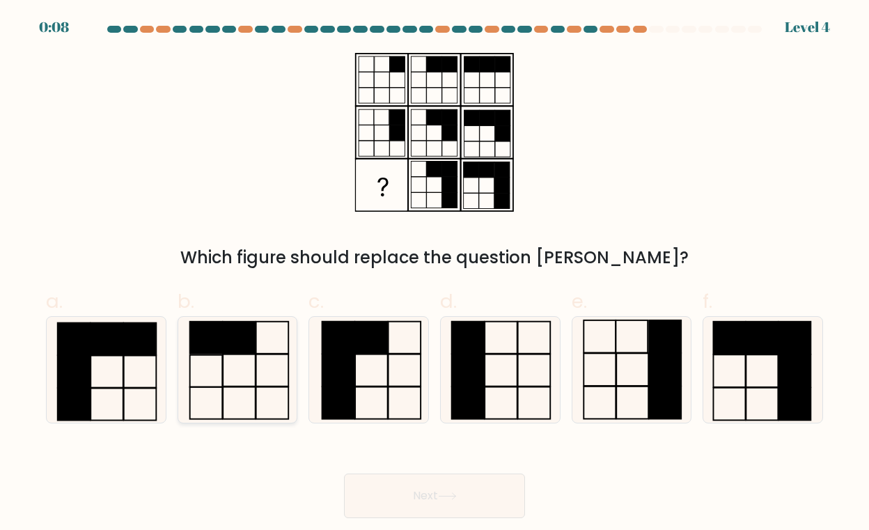
click at [231, 368] on icon at bounding box center [238, 370] width 107 height 107
click at [435, 274] on input "b." at bounding box center [435, 269] width 1 height 9
radio input "true"
click at [426, 493] on button "Next" at bounding box center [434, 496] width 181 height 45
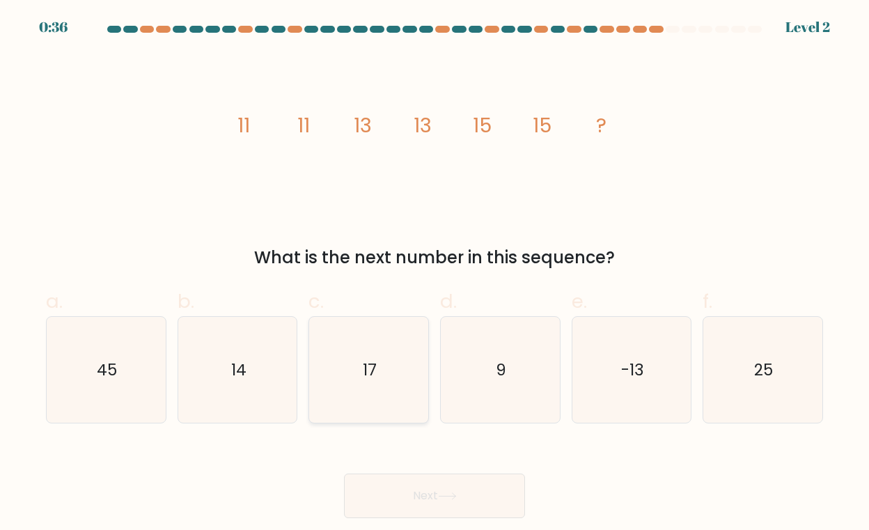
click at [366, 366] on text "17" at bounding box center [370, 370] width 14 height 22
click at [435, 274] on input "c. 17" at bounding box center [435, 269] width 1 height 9
radio input "true"
click at [426, 499] on button "Next" at bounding box center [434, 496] width 181 height 45
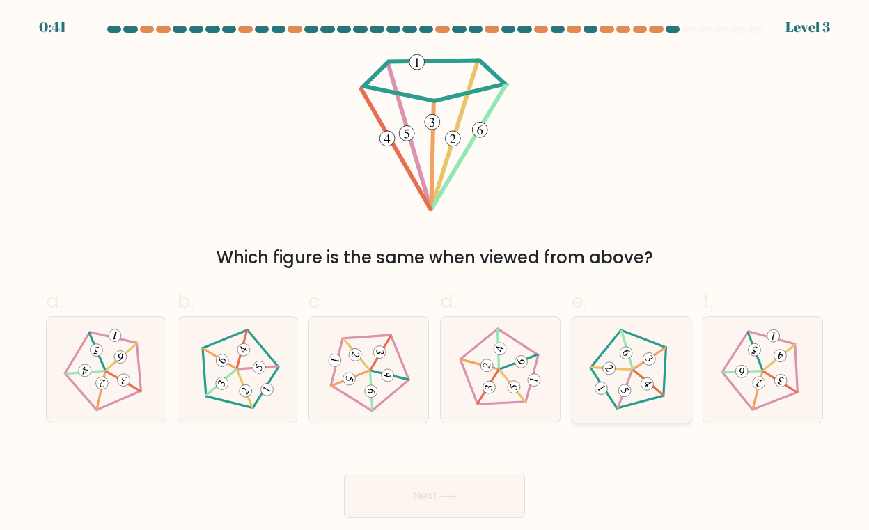
click at [630, 359] on 349 at bounding box center [627, 350] width 30 height 38
click at [435, 274] on input "e." at bounding box center [435, 269] width 1 height 9
radio input "true"
click at [465, 494] on button "Next" at bounding box center [434, 496] width 181 height 45
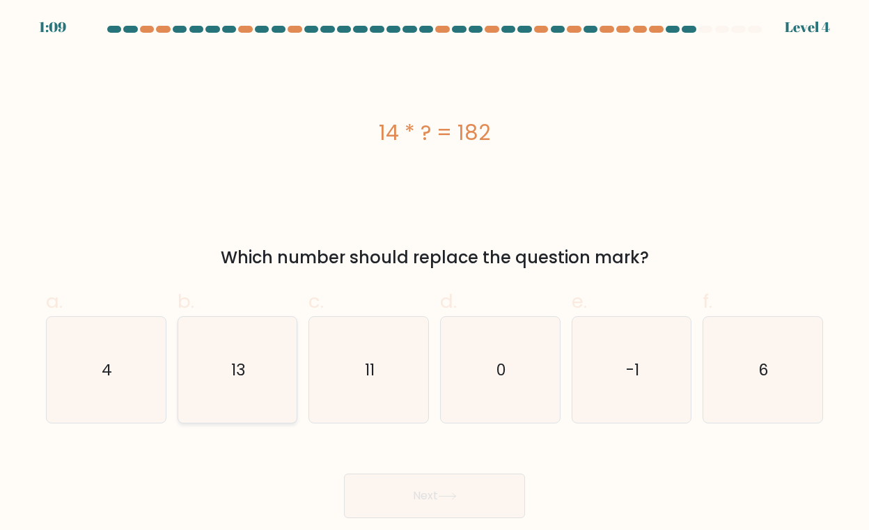
click at [233, 350] on icon "13" at bounding box center [238, 370] width 107 height 107
click at [435, 274] on input "b. 13" at bounding box center [435, 269] width 1 height 9
radio input "true"
click at [405, 498] on button "Next" at bounding box center [434, 496] width 181 height 45
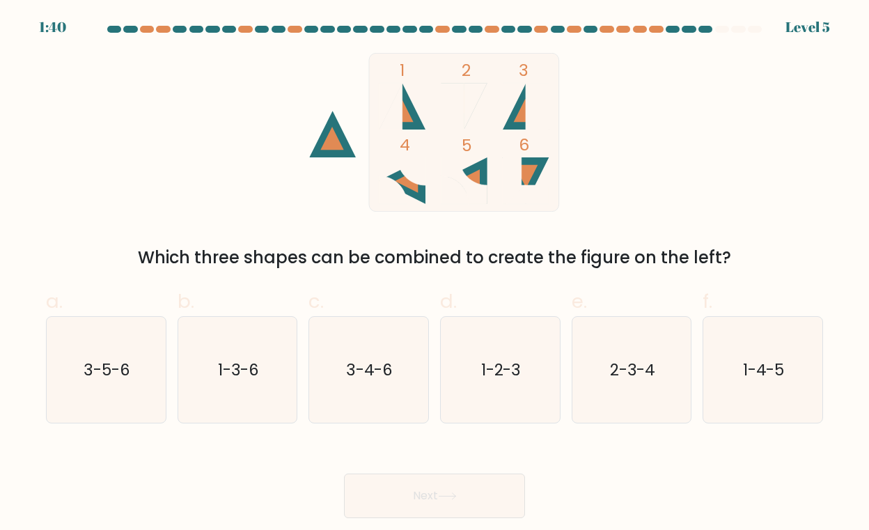
click at [527, 110] on rect at bounding box center [538, 106] width 23 height 47
click at [240, 371] on text "1-3-6" at bounding box center [239, 370] width 42 height 22
click at [435, 274] on input "b. 1-3-6" at bounding box center [435, 269] width 1 height 9
radio input "true"
click at [529, 366] on icon "1-2-3" at bounding box center [500, 370] width 107 height 107
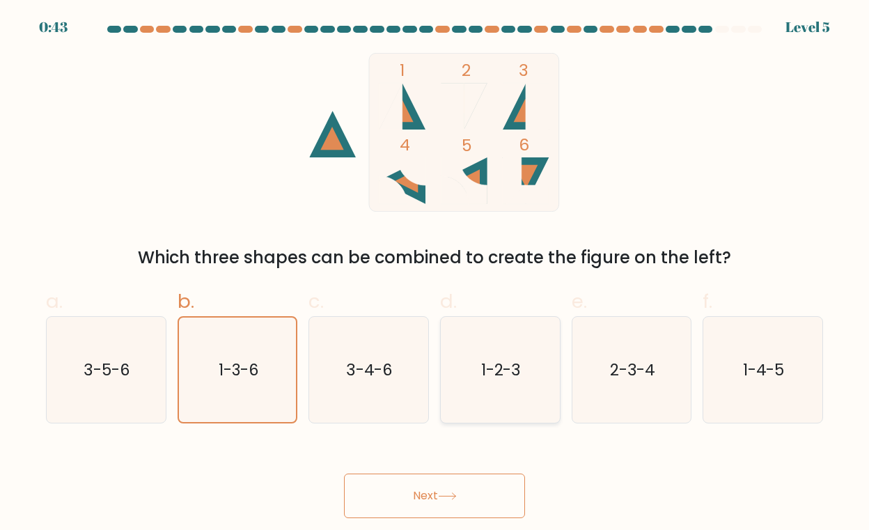
click at [435, 274] on input "d. 1-2-3" at bounding box center [435, 269] width 1 height 9
radio input "true"
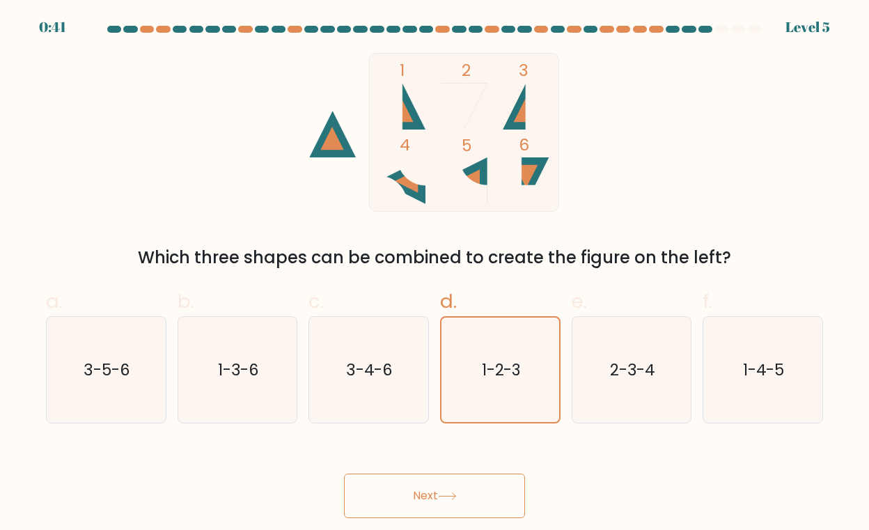
click at [448, 502] on button "Next" at bounding box center [434, 496] width 181 height 45
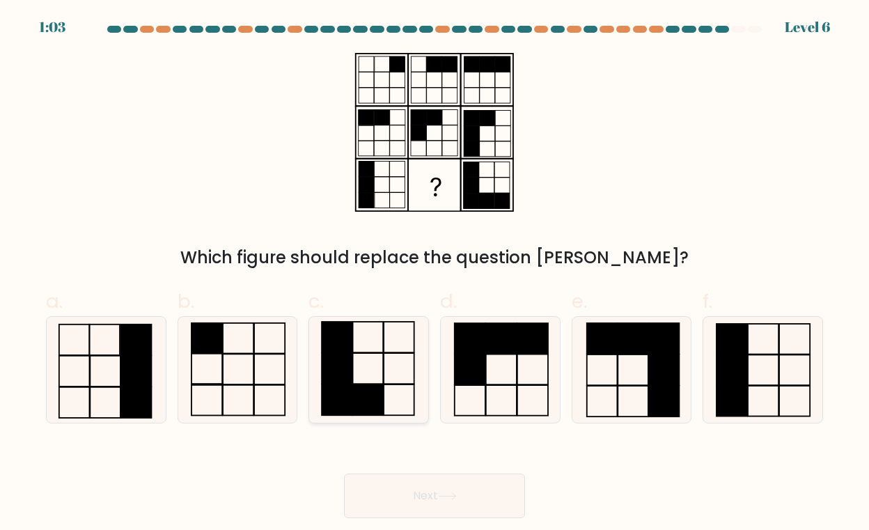
click at [381, 390] on rect at bounding box center [368, 400] width 31 height 31
click at [435, 274] on input "c." at bounding box center [435, 269] width 1 height 9
radio input "true"
click at [433, 501] on button "Next" at bounding box center [434, 496] width 181 height 45
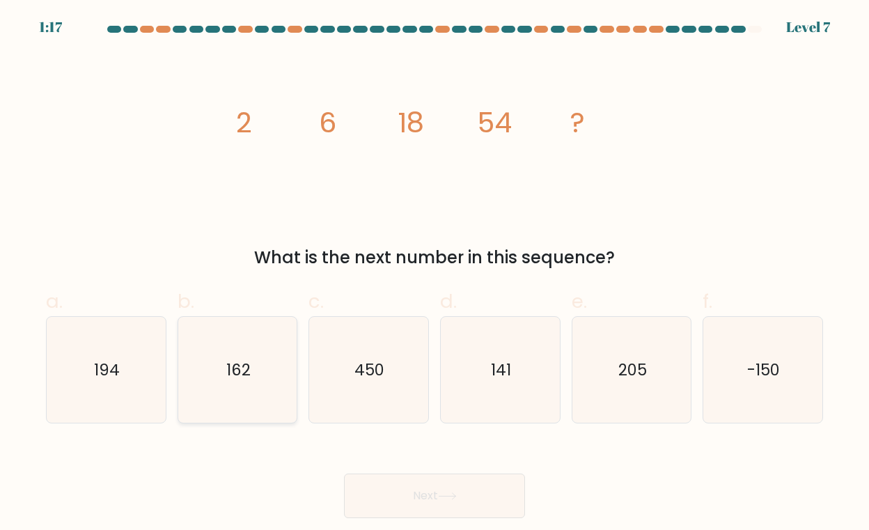
click at [243, 370] on text "162" at bounding box center [238, 370] width 24 height 22
click at [435, 274] on input "b. 162" at bounding box center [435, 269] width 1 height 9
radio input "true"
click at [427, 491] on button "Next" at bounding box center [434, 496] width 181 height 45
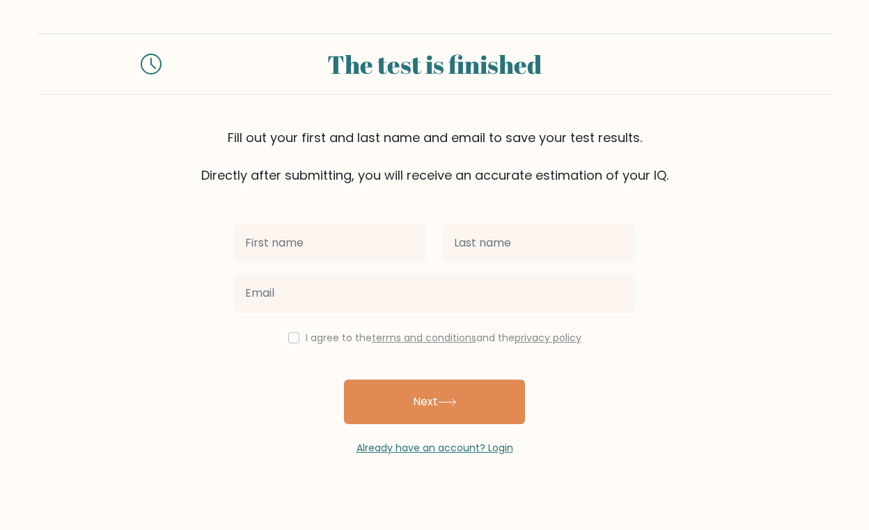
click at [362, 235] on input "text" at bounding box center [330, 243] width 192 height 39
type input "[PERSON_NAME]"
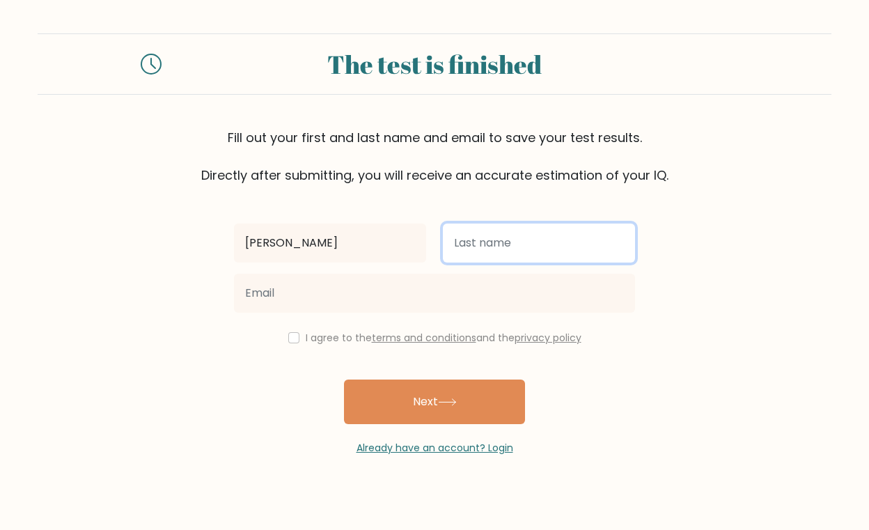
click at [478, 243] on input "text" at bounding box center [539, 243] width 192 height 39
type input "[PERSON_NAME]"
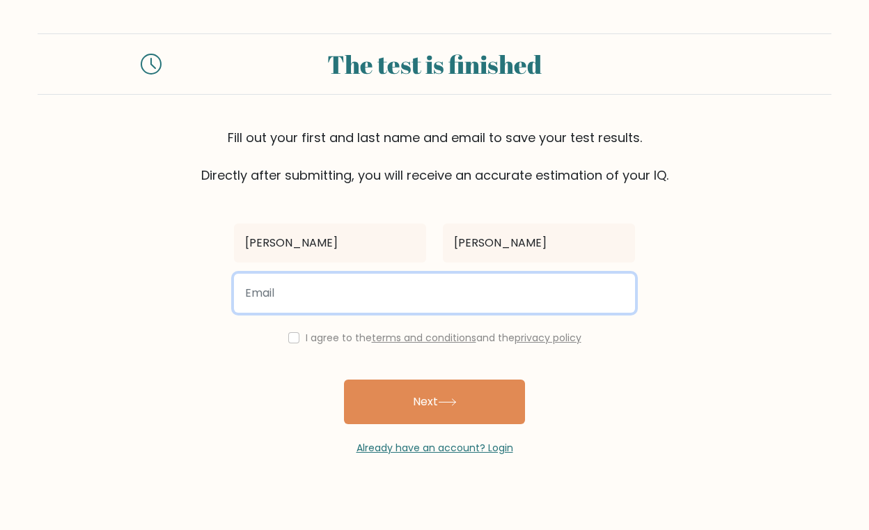
click at [321, 293] on input "email" at bounding box center [434, 293] width 401 height 39
type input "boyexclusivegh@gmail.com"
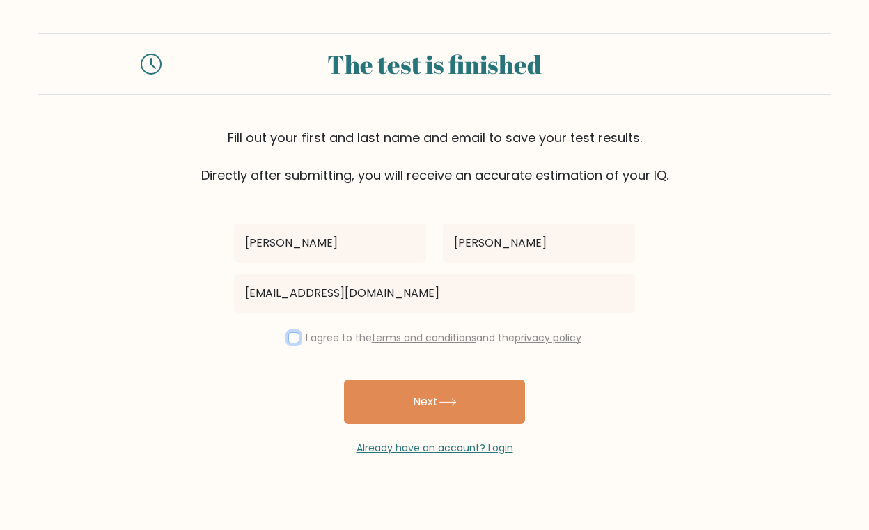
click at [288, 334] on input "checkbox" at bounding box center [293, 337] width 11 height 11
checkbox input "true"
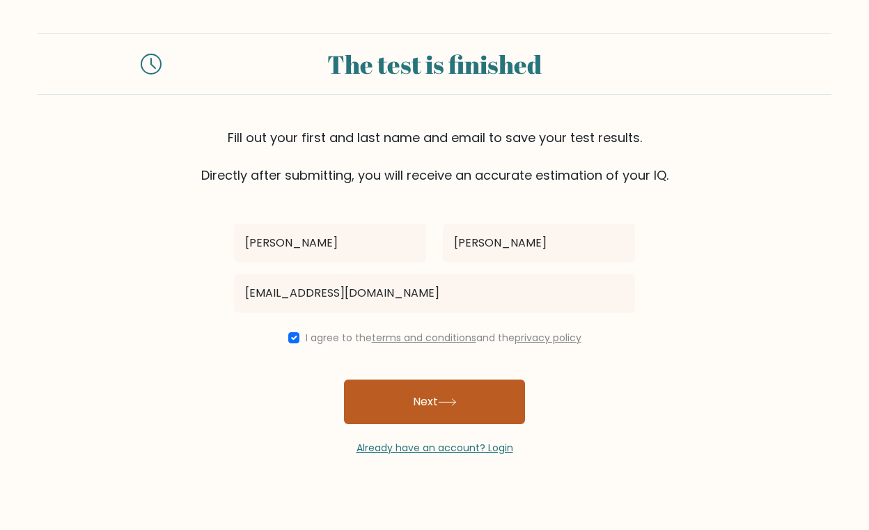
click at [432, 394] on button "Next" at bounding box center [434, 402] width 181 height 45
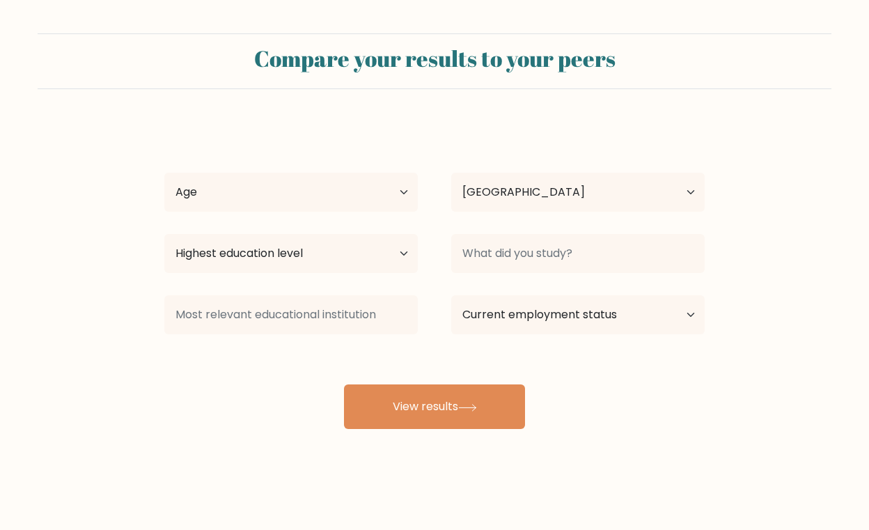
select select "GH"
click at [394, 192] on select "Age Under [DEMOGRAPHIC_DATA] [DEMOGRAPHIC_DATA] [DEMOGRAPHIC_DATA] [DEMOGRAPHIC…" at bounding box center [291, 192] width 254 height 39
select select "35_44"
click at [164, 173] on select "Age Under [DEMOGRAPHIC_DATA] [DEMOGRAPHIC_DATA] [DEMOGRAPHIC_DATA] [DEMOGRAPHIC…" at bounding box center [291, 192] width 254 height 39
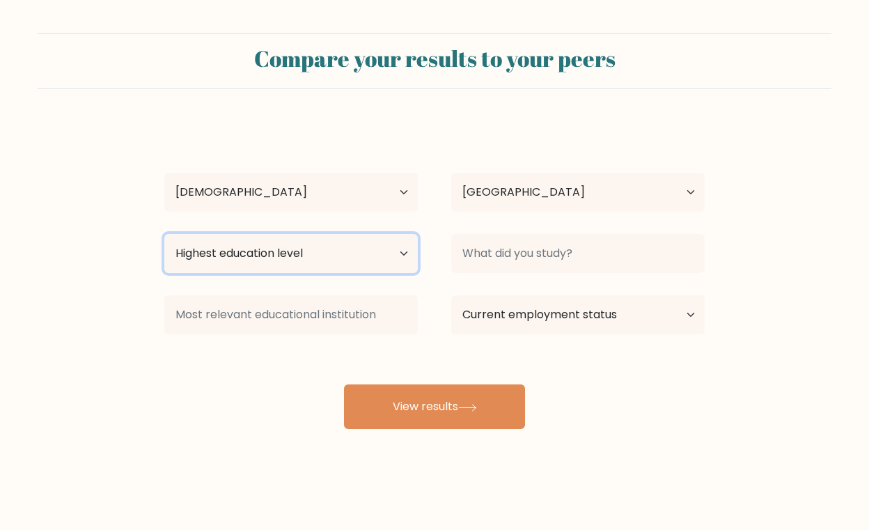
click at [365, 252] on select "Highest education level No schooling Primary Lower Secondary Upper Secondary Oc…" at bounding box center [291, 253] width 254 height 39
select select "masters_degree"
click at [164, 234] on select "Highest education level No schooling Primary Lower Secondary Upper Secondary Oc…" at bounding box center [291, 253] width 254 height 39
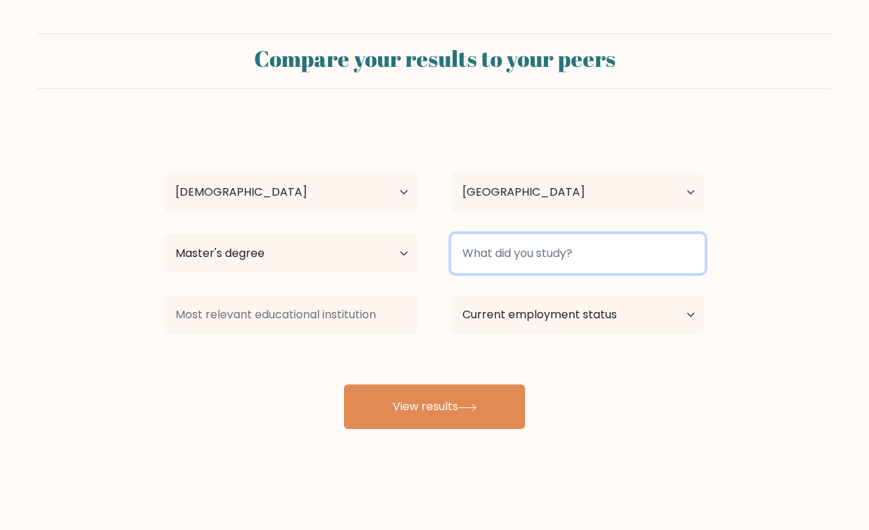
click at [583, 254] on input at bounding box center [578, 253] width 254 height 39
type input "I"
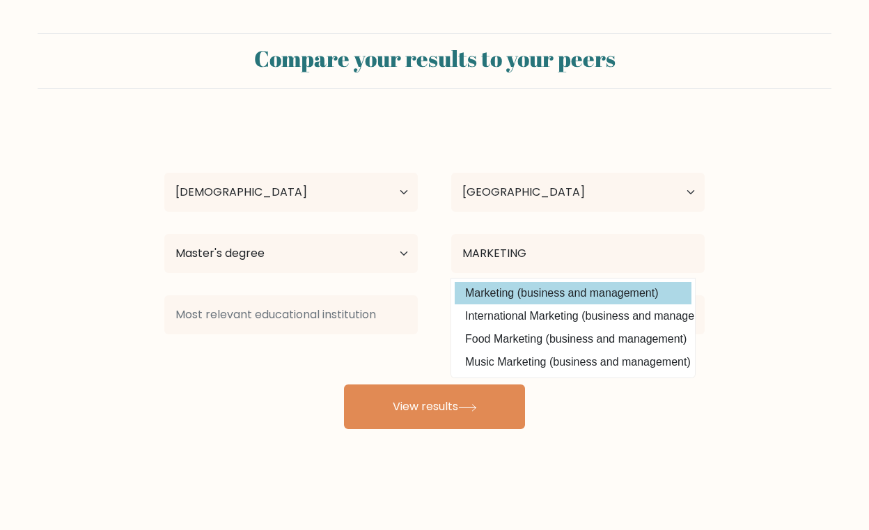
click at [563, 293] on div "[PERSON_NAME] Age Under [DEMOGRAPHIC_DATA] [DEMOGRAPHIC_DATA] [DEMOGRAPHIC_DATA…" at bounding box center [434, 276] width 557 height 307
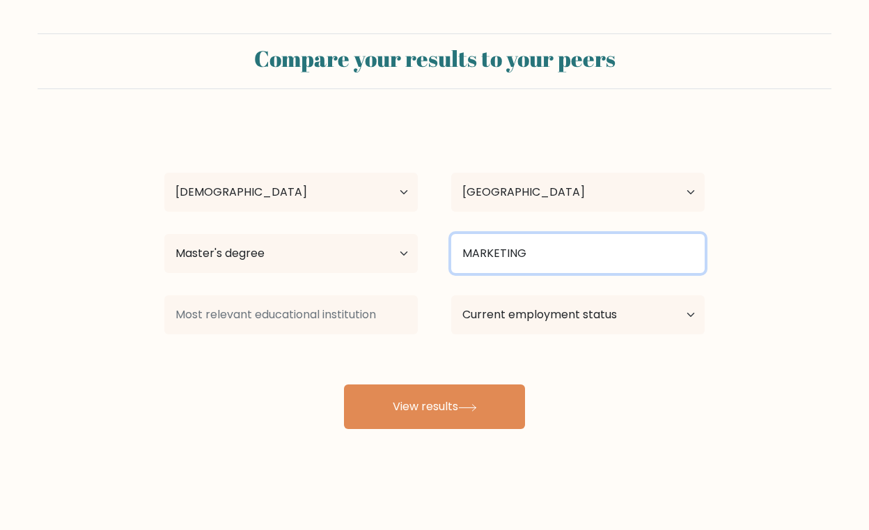
click at [552, 255] on input "MARKETING" at bounding box center [578, 253] width 254 height 39
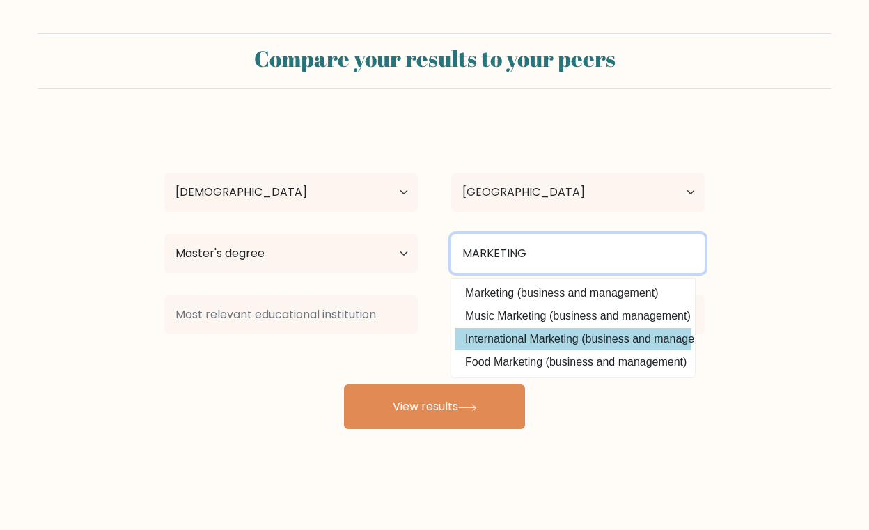
type input "MARKETING"
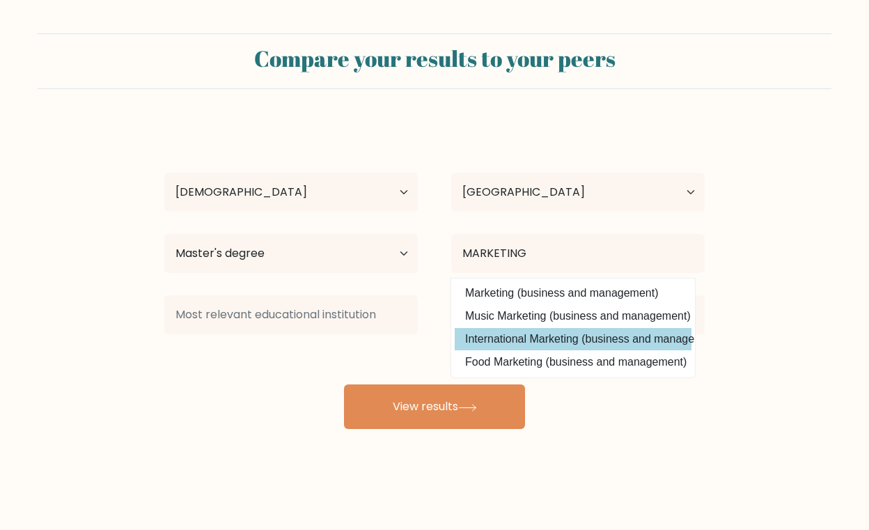
click at [565, 336] on div "[PERSON_NAME] Age Under [DEMOGRAPHIC_DATA] [DEMOGRAPHIC_DATA] [DEMOGRAPHIC_DATA…" at bounding box center [434, 276] width 557 height 307
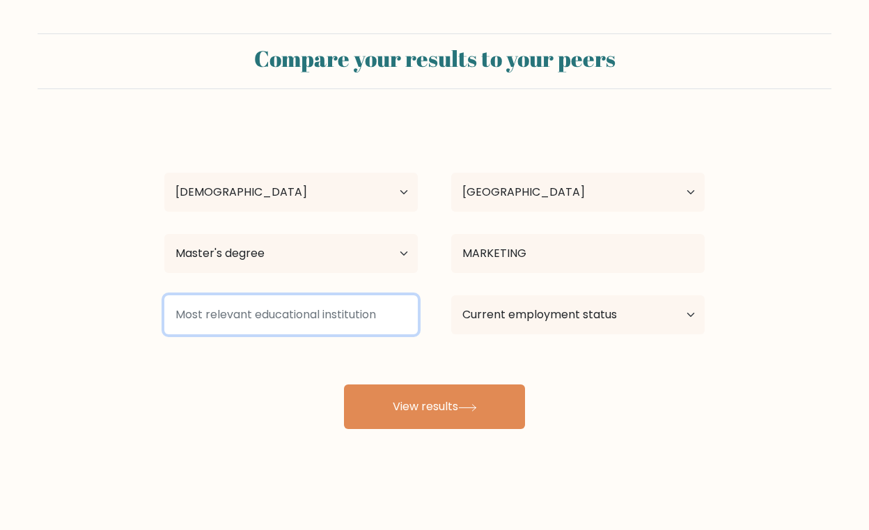
click at [355, 314] on input at bounding box center [291, 314] width 254 height 39
type input "K"
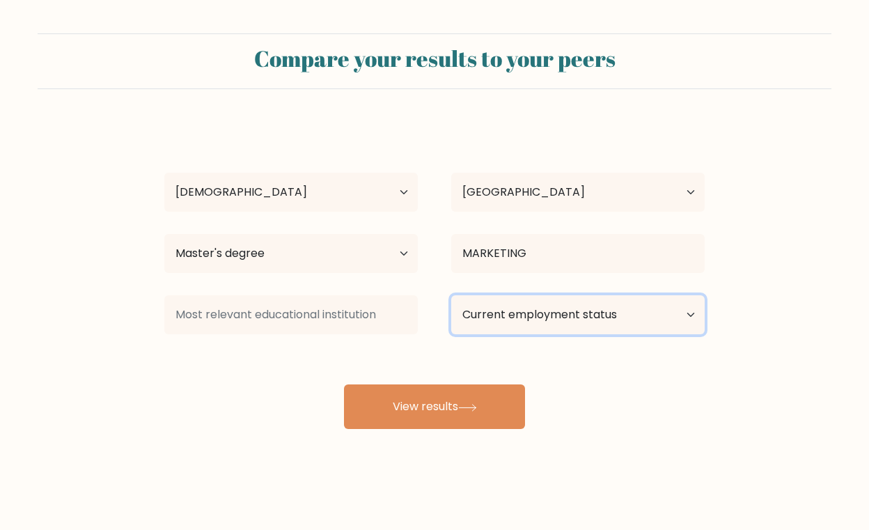
click at [608, 309] on select "Current employment status Employed Student Retired Other / prefer not to answer" at bounding box center [578, 314] width 254 height 39
select select "employed"
click at [451, 295] on select "Current employment status Employed Student Retired Other / prefer not to answer" at bounding box center [578, 314] width 254 height 39
click at [609, 320] on select "Current employment status Employed Student Retired Other / prefer not to answer" at bounding box center [578, 314] width 254 height 39
click at [451, 295] on select "Current employment status Employed Student Retired Other / prefer not to answer" at bounding box center [578, 314] width 254 height 39
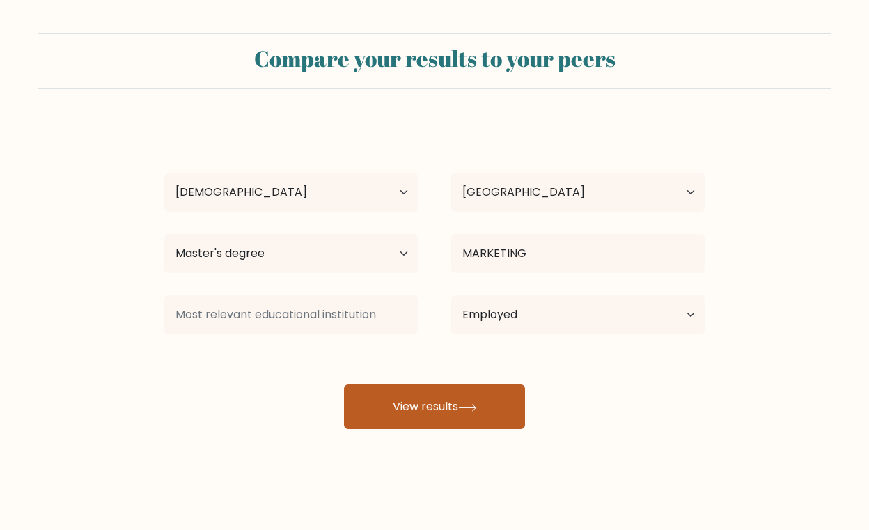
click at [442, 409] on button "View results" at bounding box center [434, 407] width 181 height 45
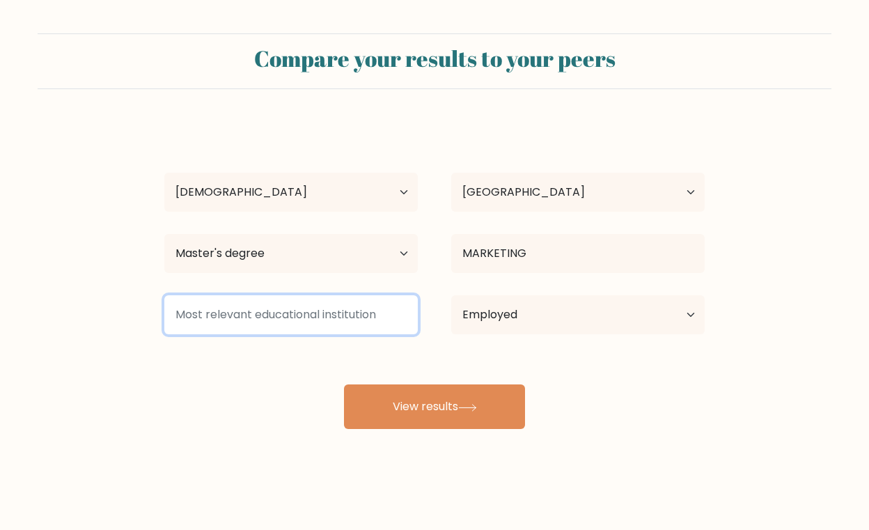
click at [307, 314] on input at bounding box center [291, 314] width 254 height 39
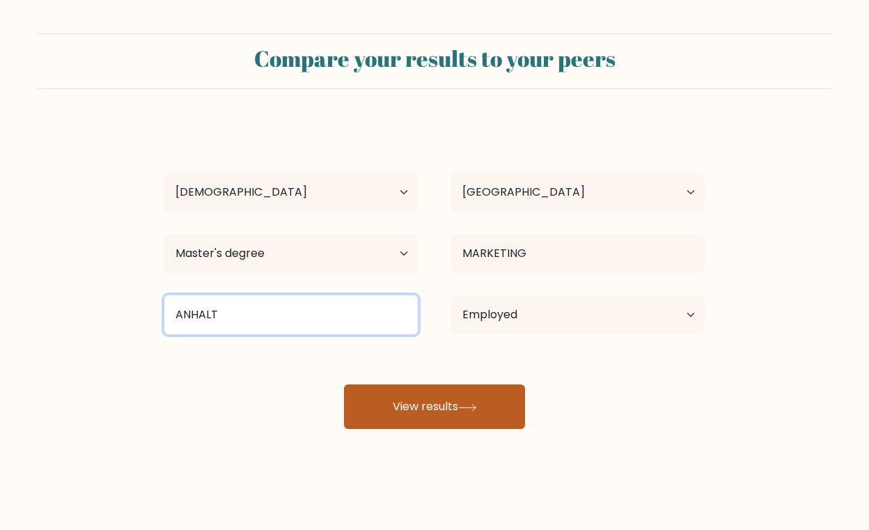
type input "ANHALT"
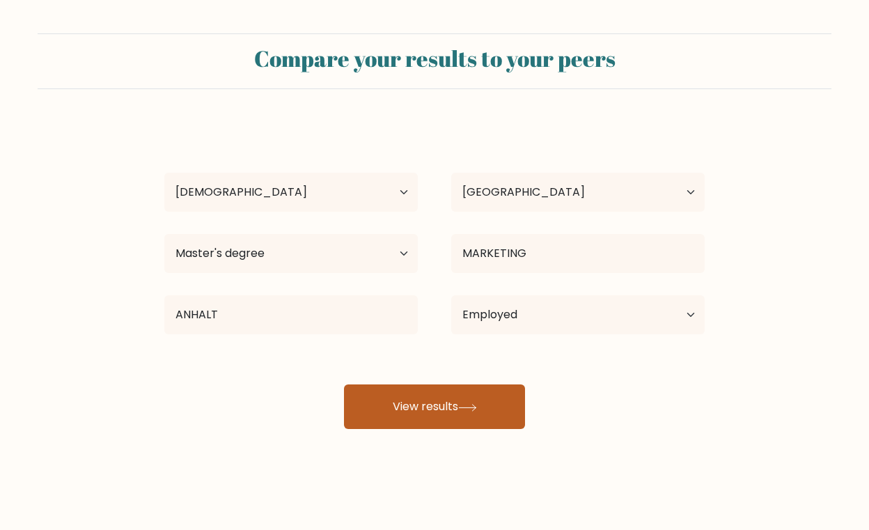
click at [437, 416] on button "View results" at bounding box center [434, 407] width 181 height 45
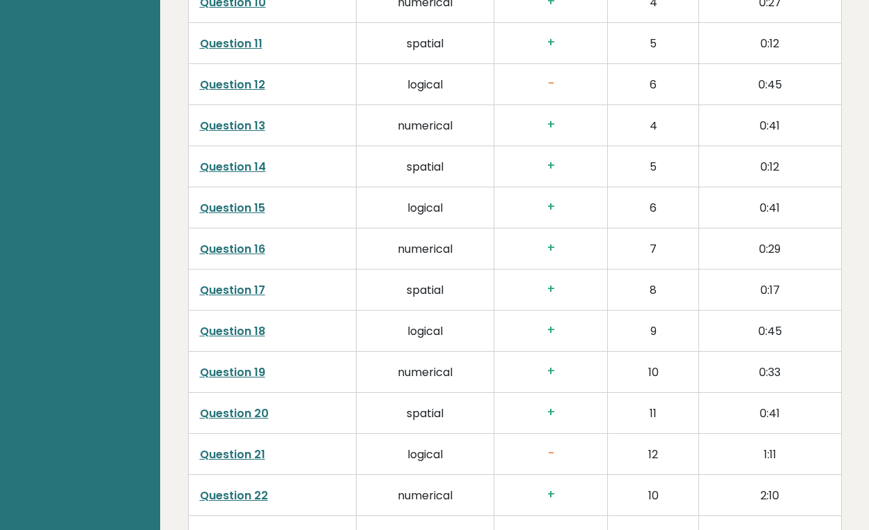
scroll to position [2628, 0]
click at [247, 446] on link "Question 21" at bounding box center [232, 454] width 65 height 16
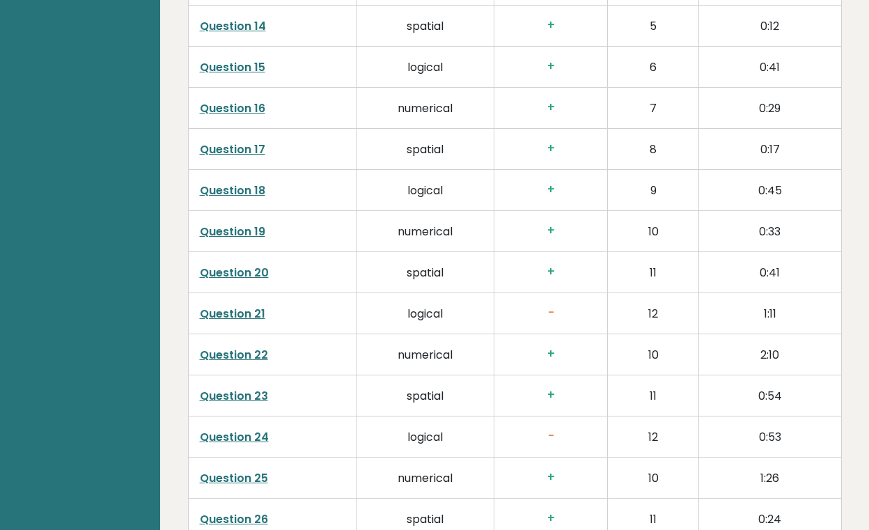
scroll to position [2772, 0]
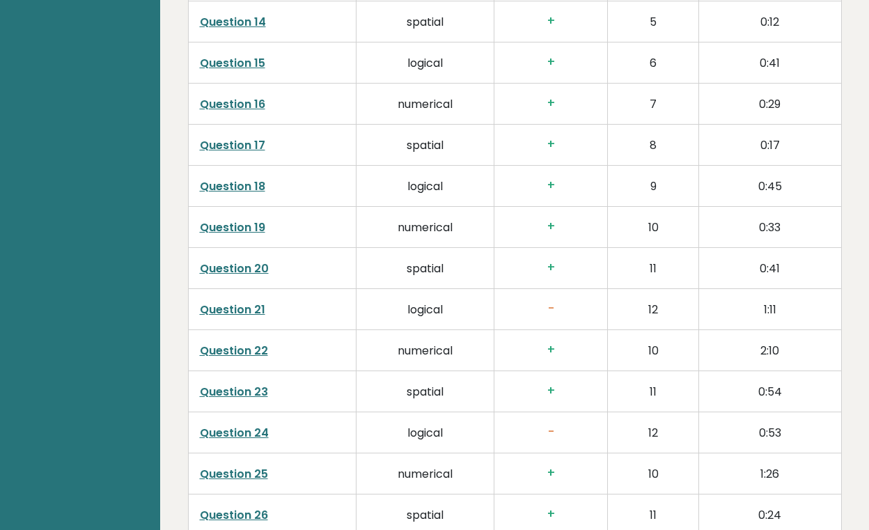
click at [246, 425] on link "Question 24" at bounding box center [234, 433] width 69 height 16
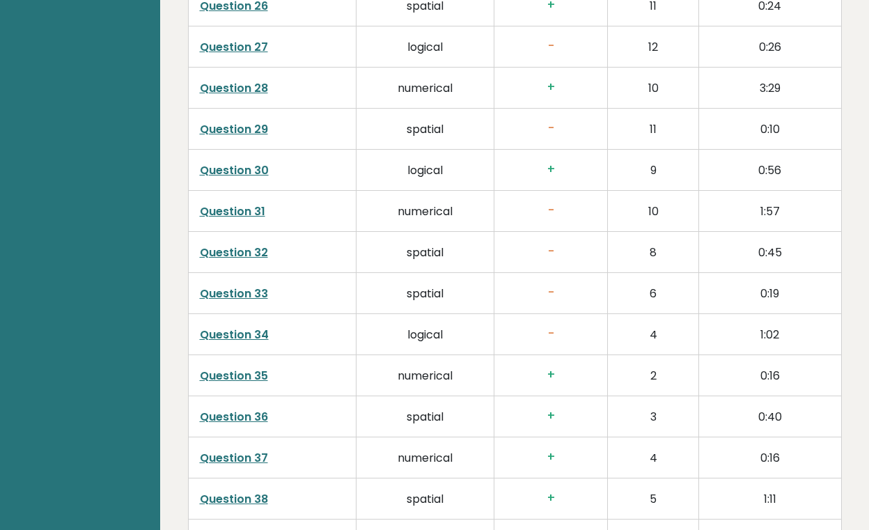
scroll to position [3288, 0]
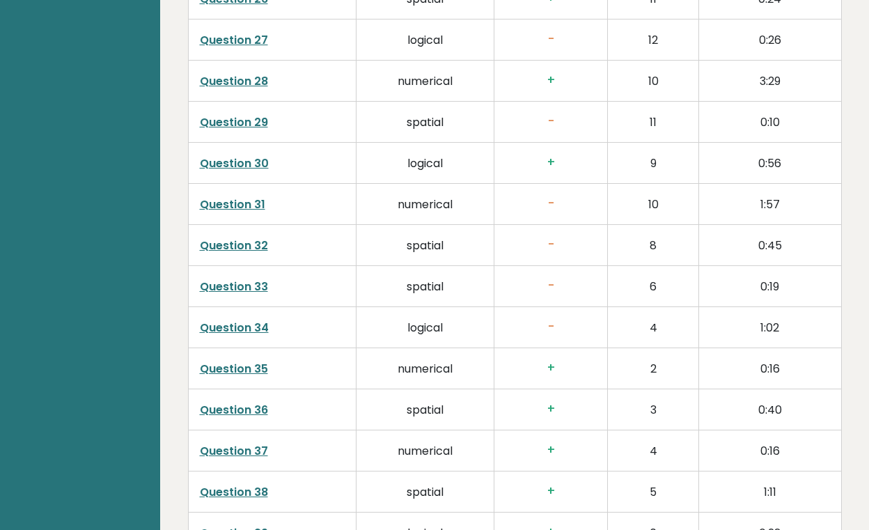
click at [243, 196] on link "Question 31" at bounding box center [232, 204] width 65 height 16
click at [242, 196] on link "Question 31" at bounding box center [232, 204] width 65 height 16
click at [227, 238] on link "Question 32" at bounding box center [234, 246] width 68 height 16
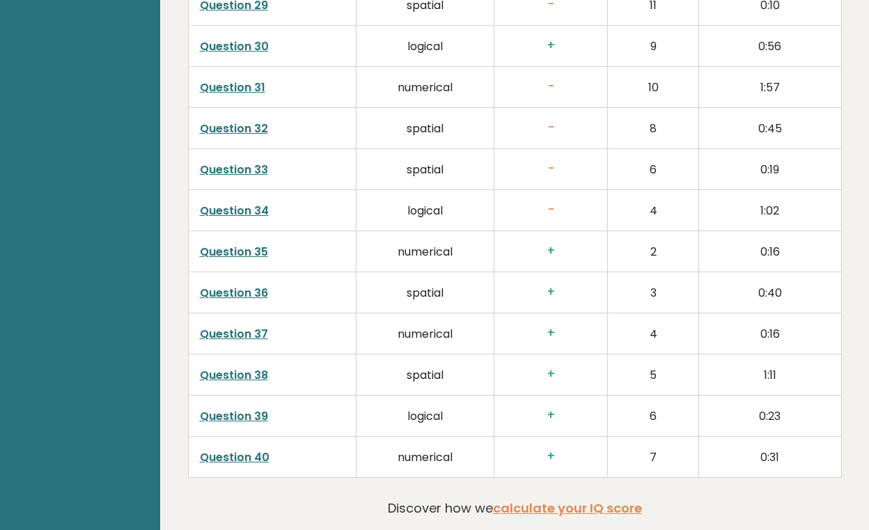
scroll to position [3344, 0]
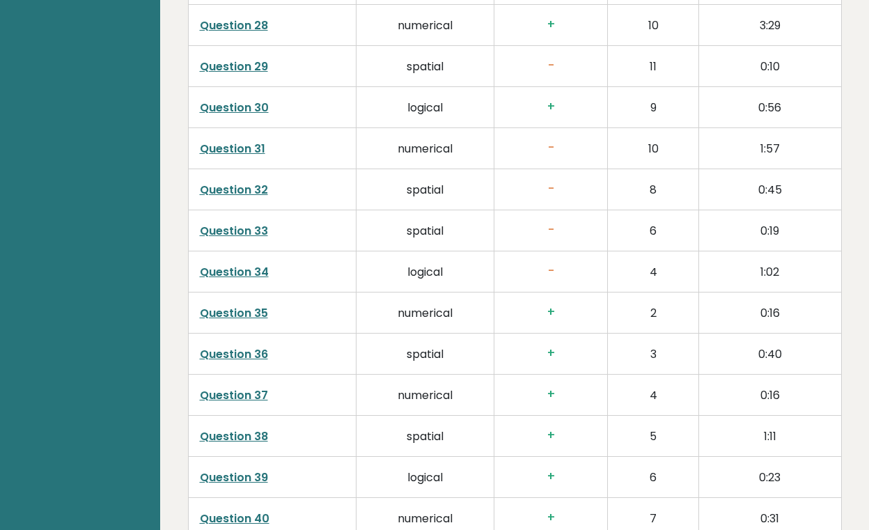
click at [238, 305] on link "Question 35" at bounding box center [234, 313] width 68 height 16
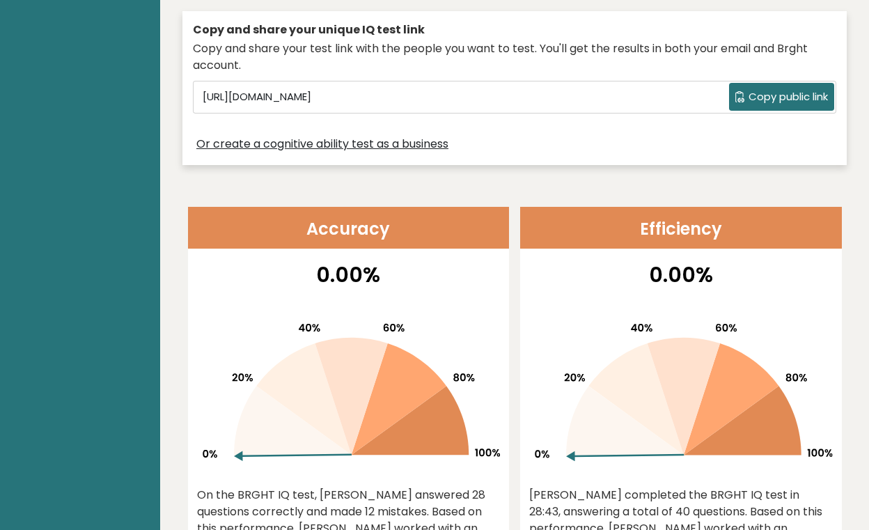
scroll to position [0, 0]
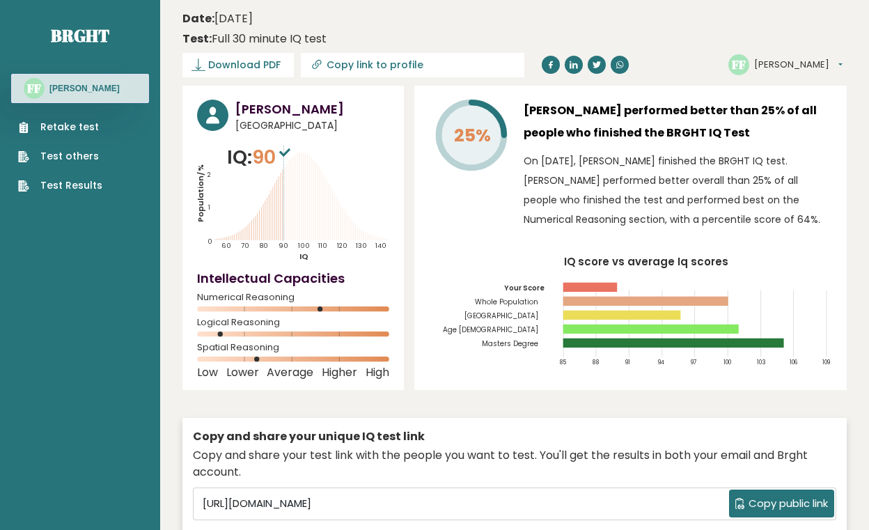
click at [63, 185] on link "Test Results" at bounding box center [60, 185] width 84 height 15
click at [67, 127] on link "Retake test" at bounding box center [60, 127] width 84 height 15
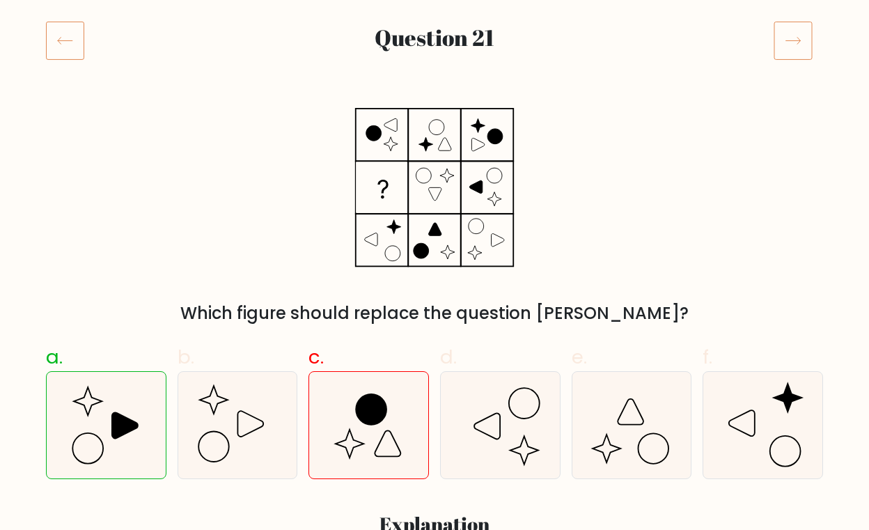
scroll to position [171, 0]
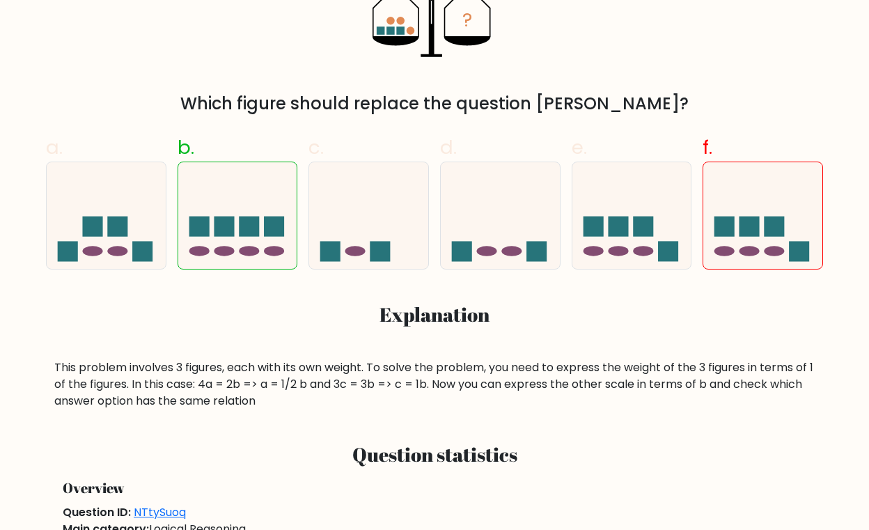
scroll to position [385, 0]
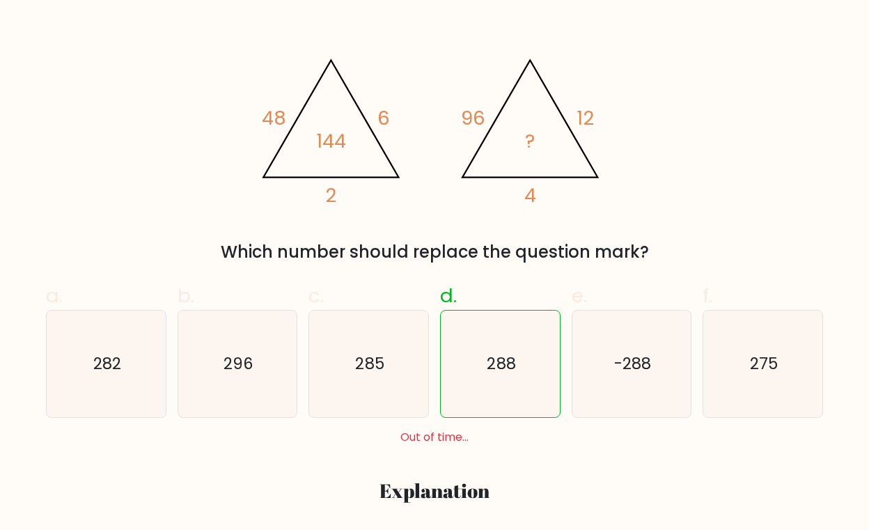
scroll to position [231, 0]
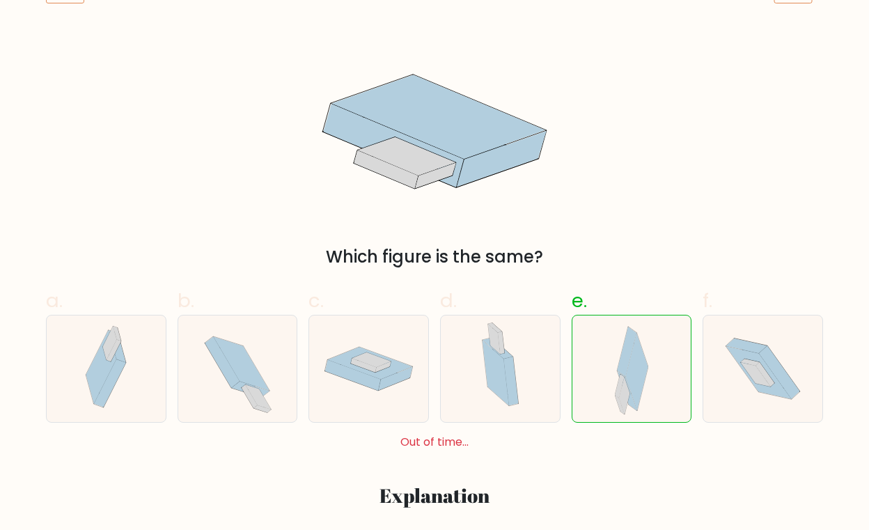
scroll to position [217, 0]
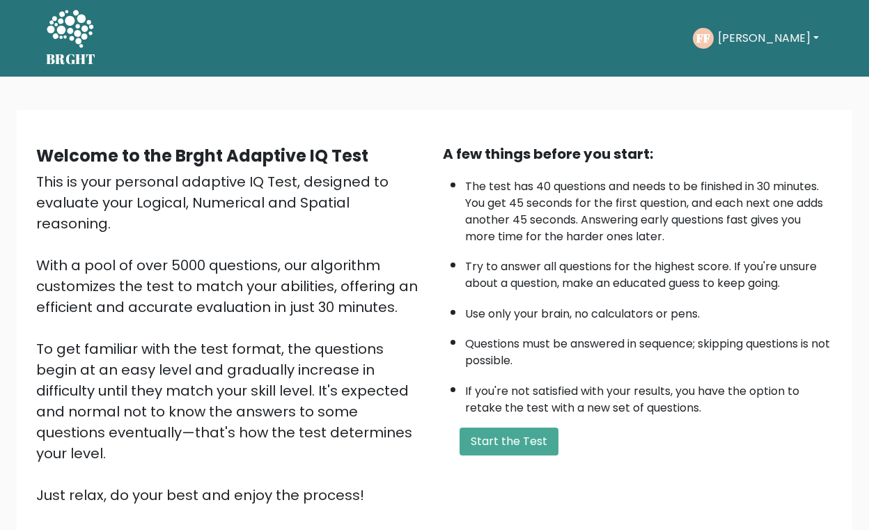
click at [775, 37] on button "[PERSON_NAME]" at bounding box center [768, 38] width 109 height 18
click at [573, 47] on div "Take the test FF [PERSON_NAME] Dashboard Profile Settings Logout Dashboard Prof…" at bounding box center [465, 38] width 716 height 43
click at [774, 36] on button "[PERSON_NAME]" at bounding box center [768, 38] width 109 height 18
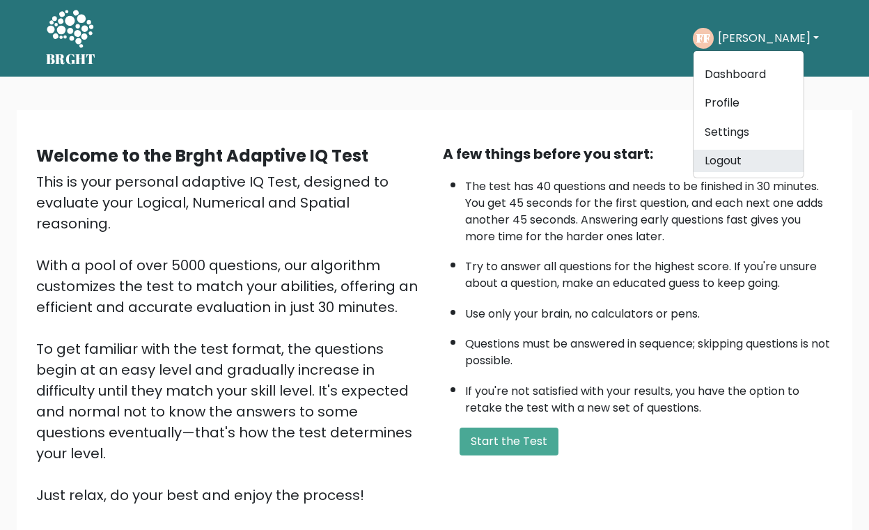
click at [741, 161] on link "Logout" at bounding box center [749, 161] width 110 height 22
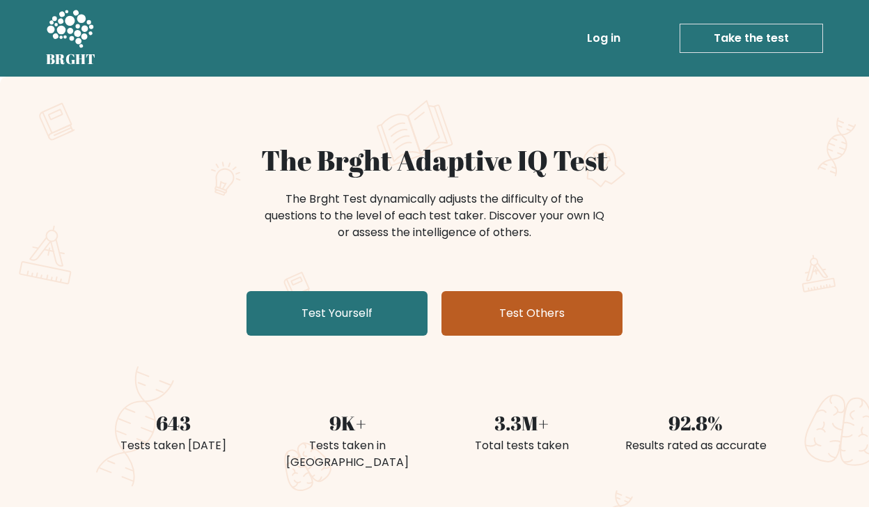
click at [486, 309] on link "Test Others" at bounding box center [532, 313] width 181 height 45
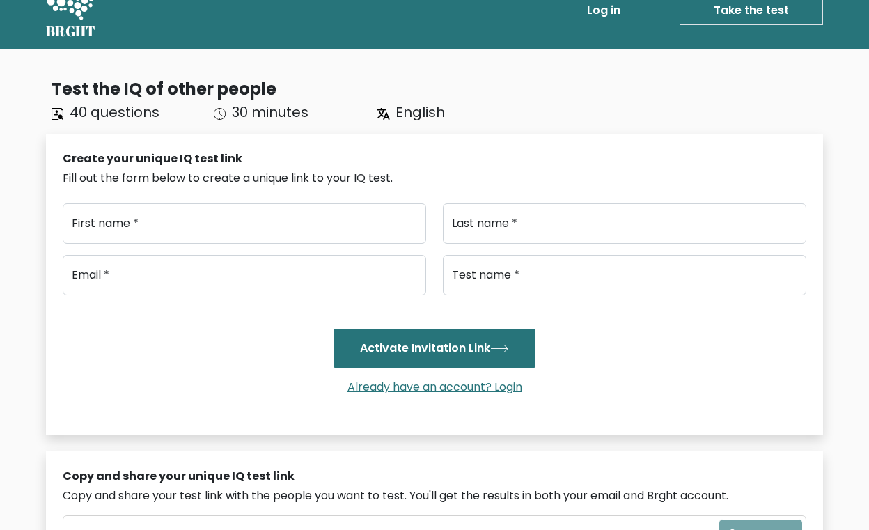
scroll to position [26, 0]
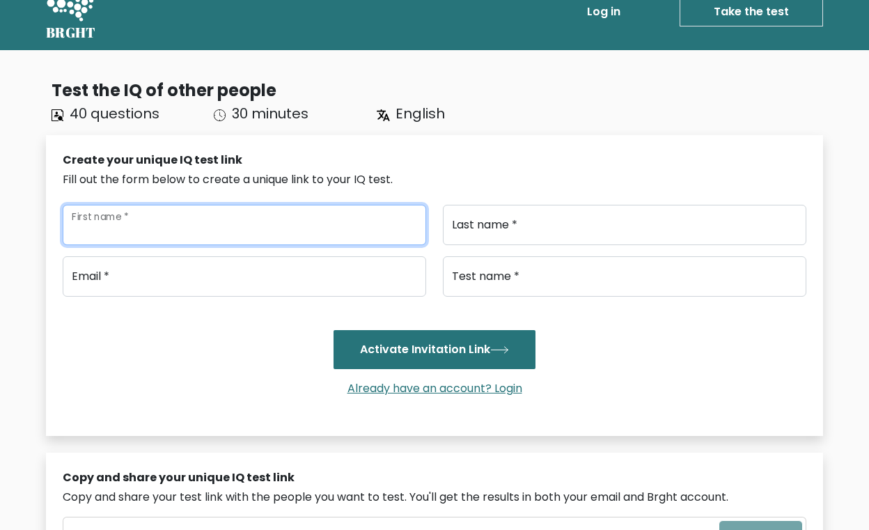
click at [174, 212] on input "First name *" at bounding box center [245, 225] width 364 height 40
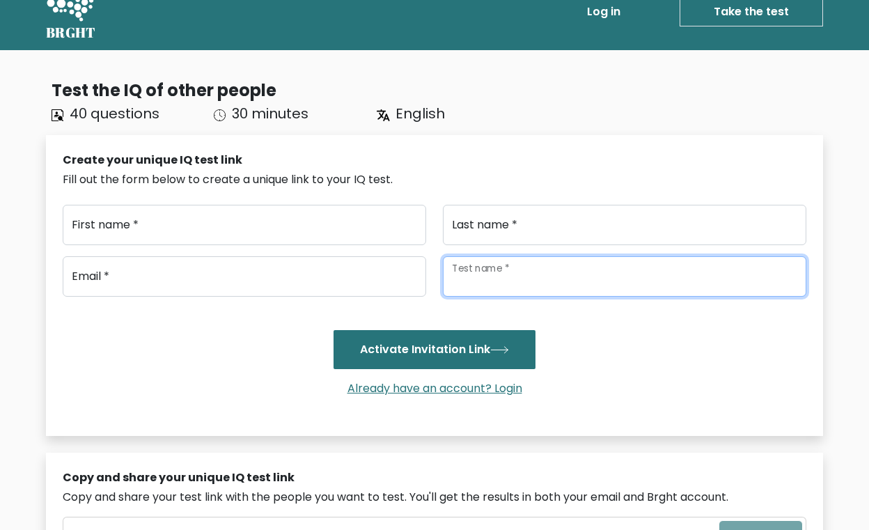
click at [500, 281] on input "Test name *" at bounding box center [625, 276] width 364 height 40
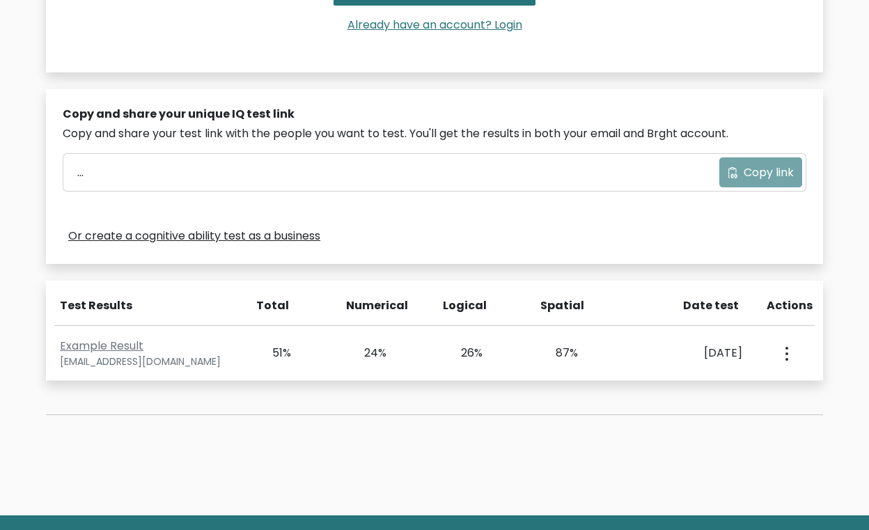
scroll to position [395, 0]
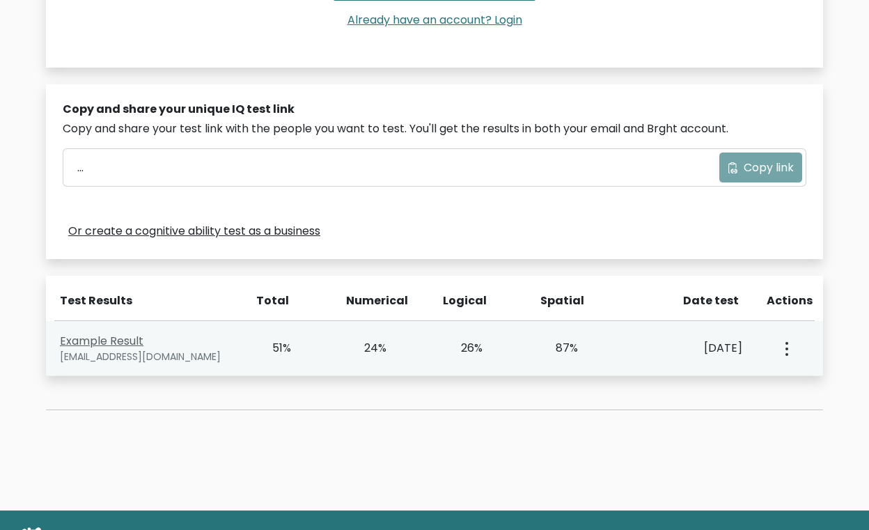
click at [105, 343] on link "Example Result" at bounding box center [102, 341] width 84 height 16
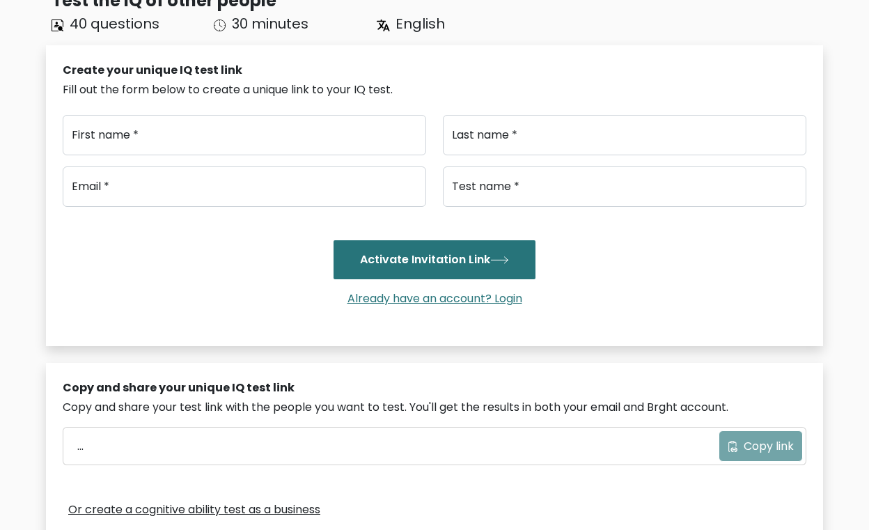
scroll to position [0, 0]
